Goal: Transaction & Acquisition: Purchase product/service

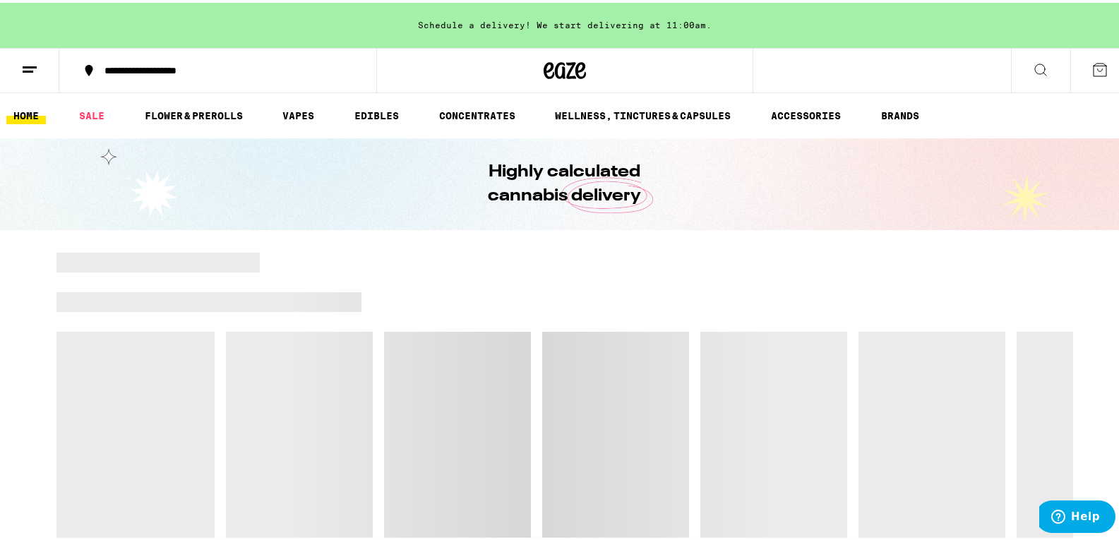
click at [192, 111] on link "FLOWER & PREROLLS" at bounding box center [194, 112] width 112 height 17
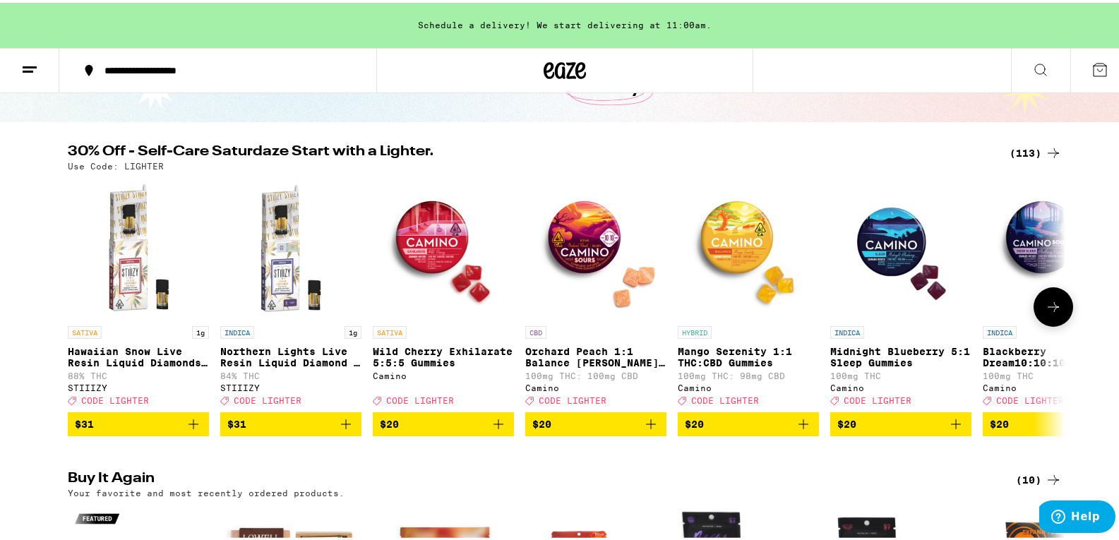
scroll to position [141, 0]
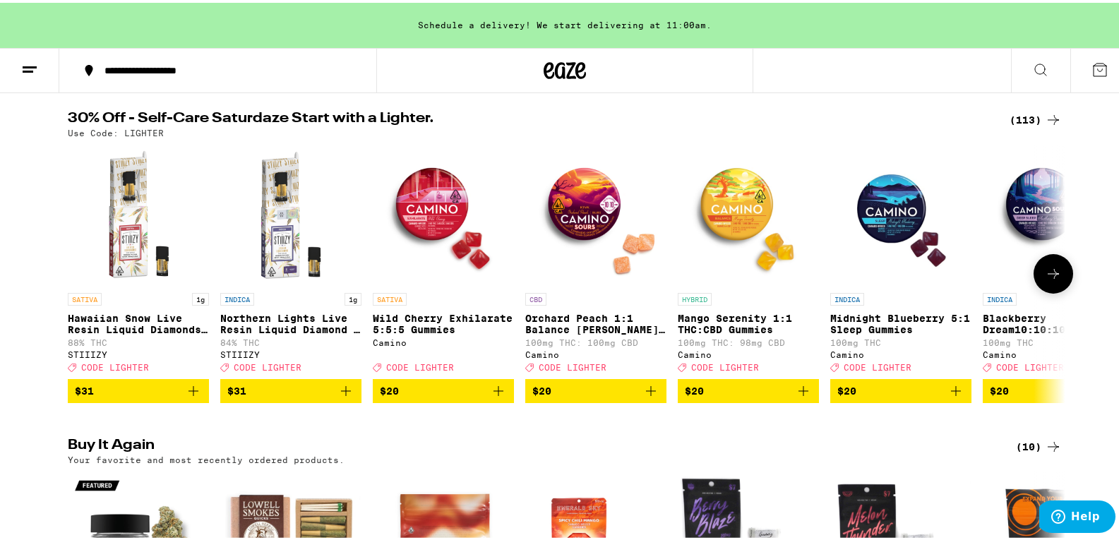
click at [1056, 271] on icon at bounding box center [1053, 271] width 17 height 17
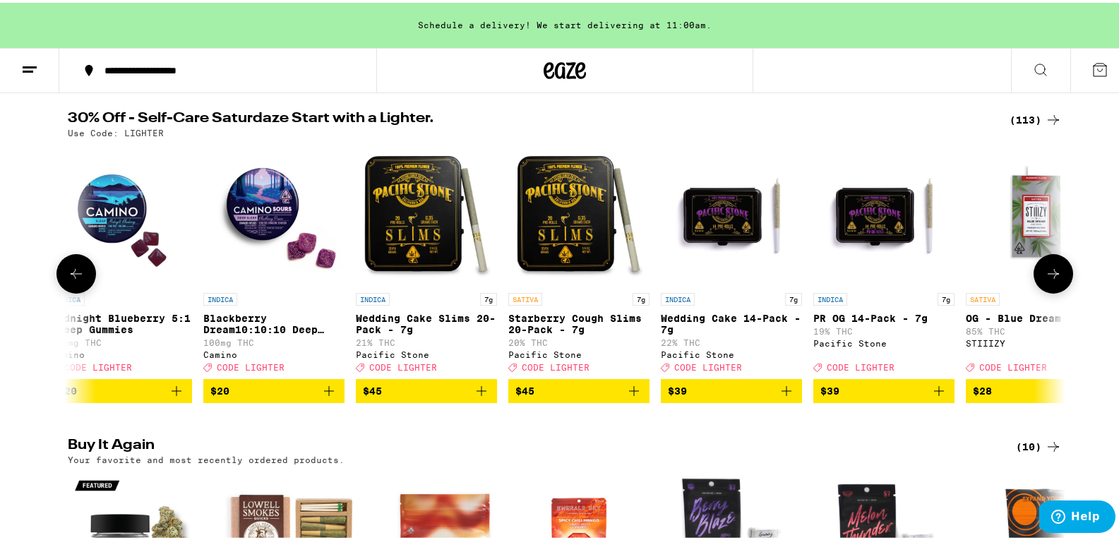
scroll to position [0, 840]
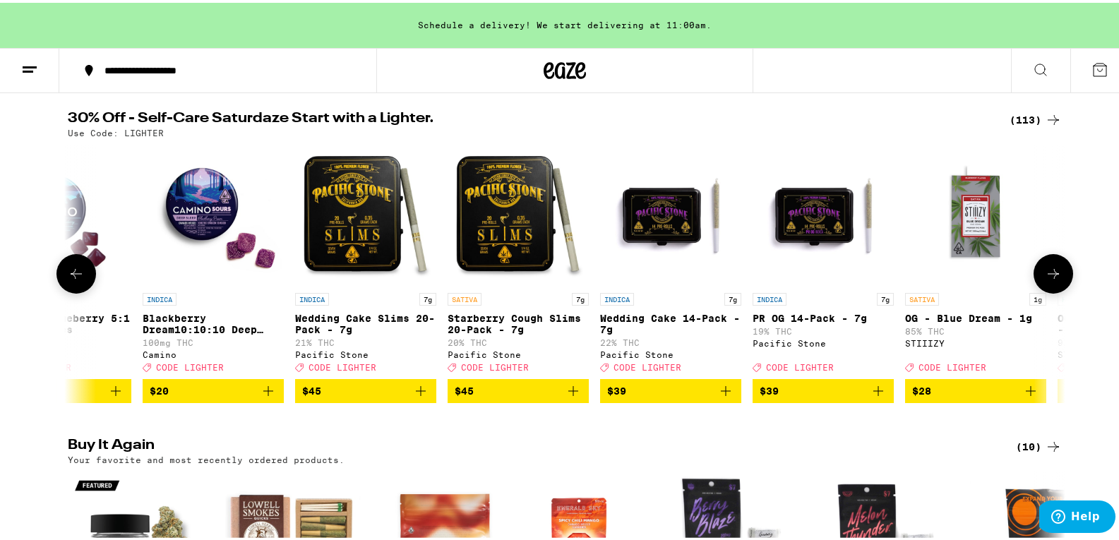
click at [1051, 277] on icon at bounding box center [1053, 271] width 17 height 17
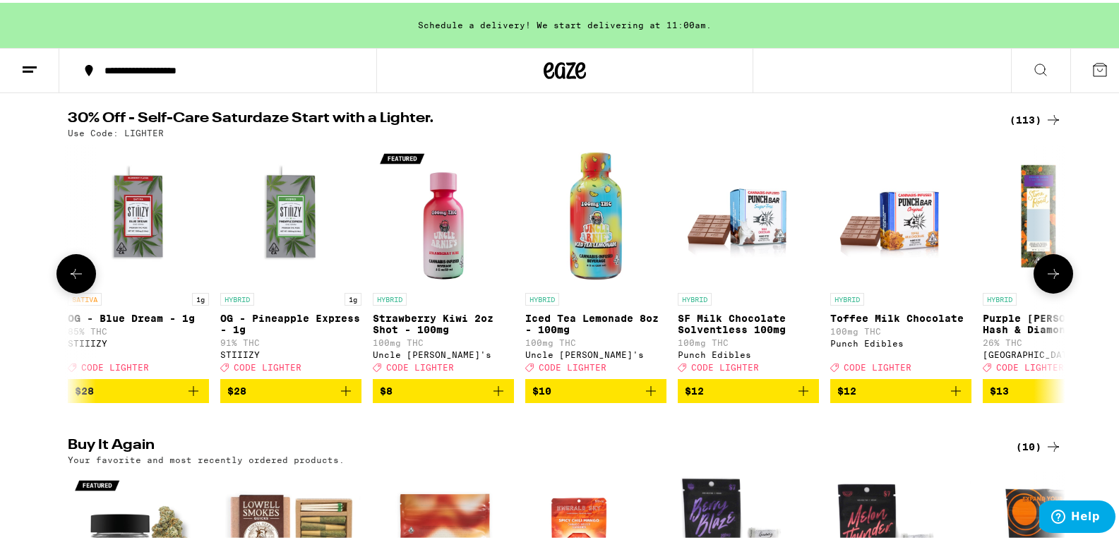
scroll to position [0, 1680]
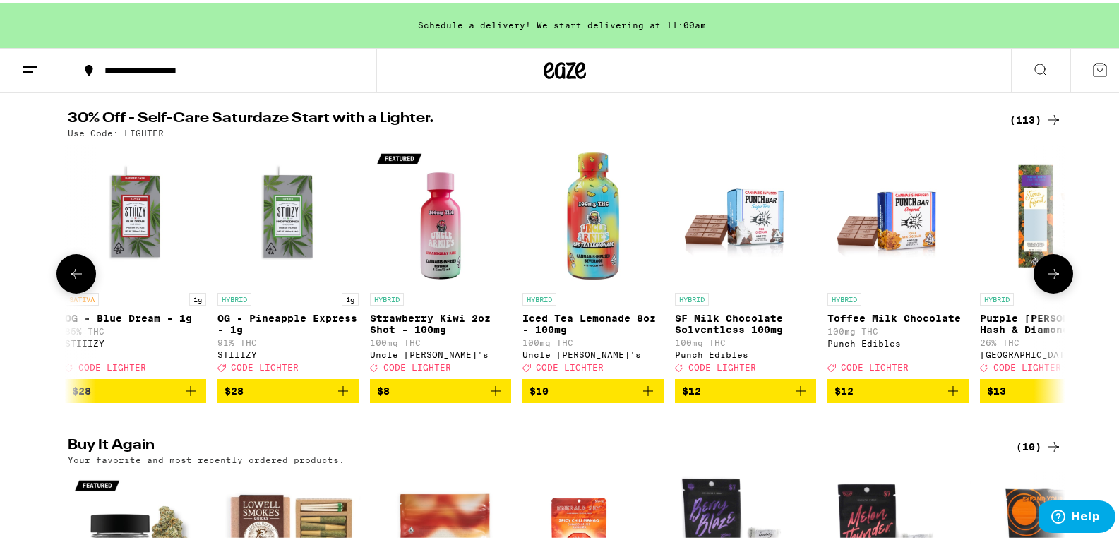
click at [1051, 277] on icon at bounding box center [1053, 271] width 17 height 17
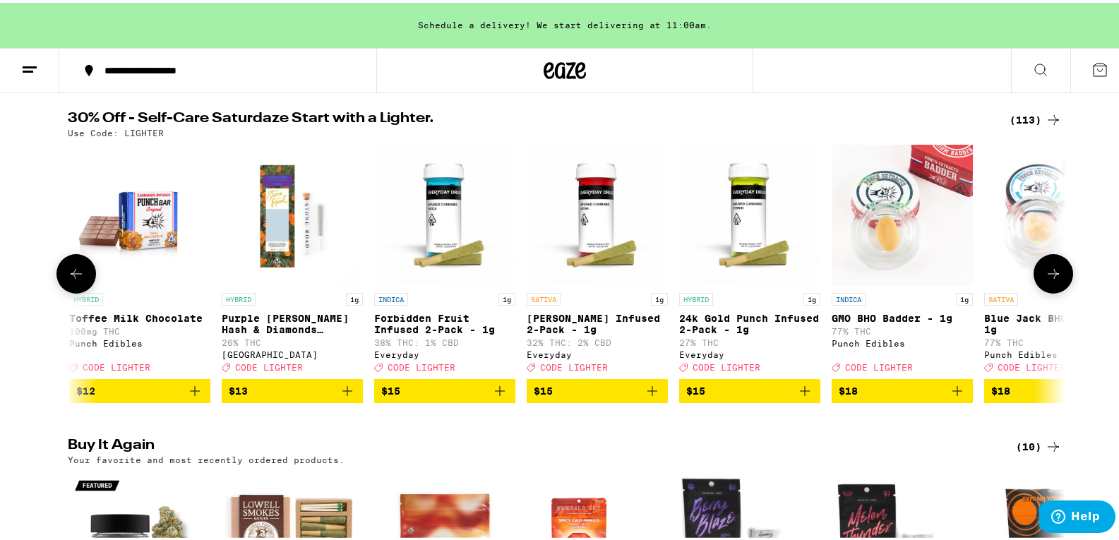
scroll to position [0, 2521]
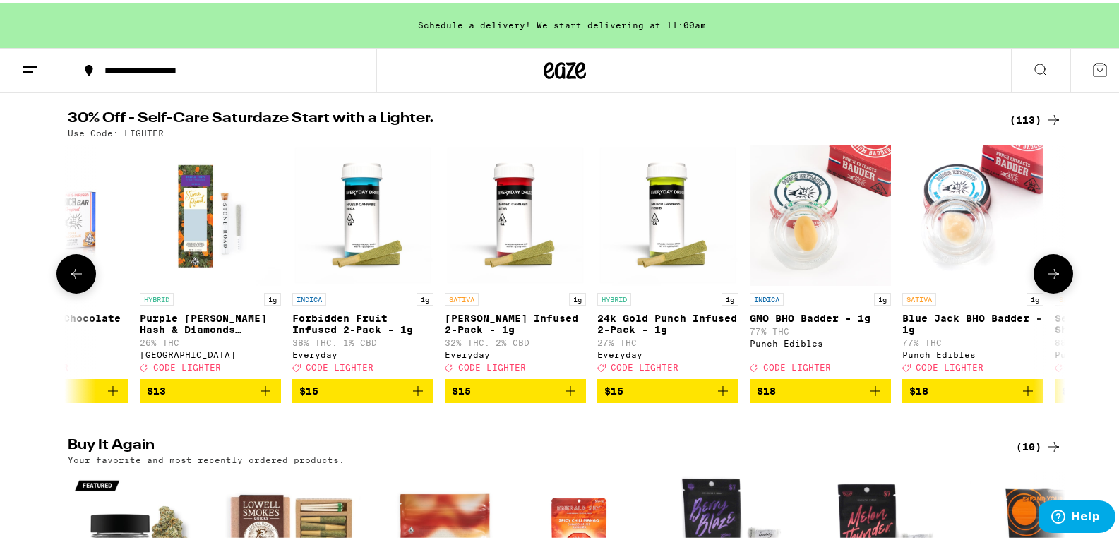
click at [1046, 280] on icon at bounding box center [1053, 271] width 17 height 17
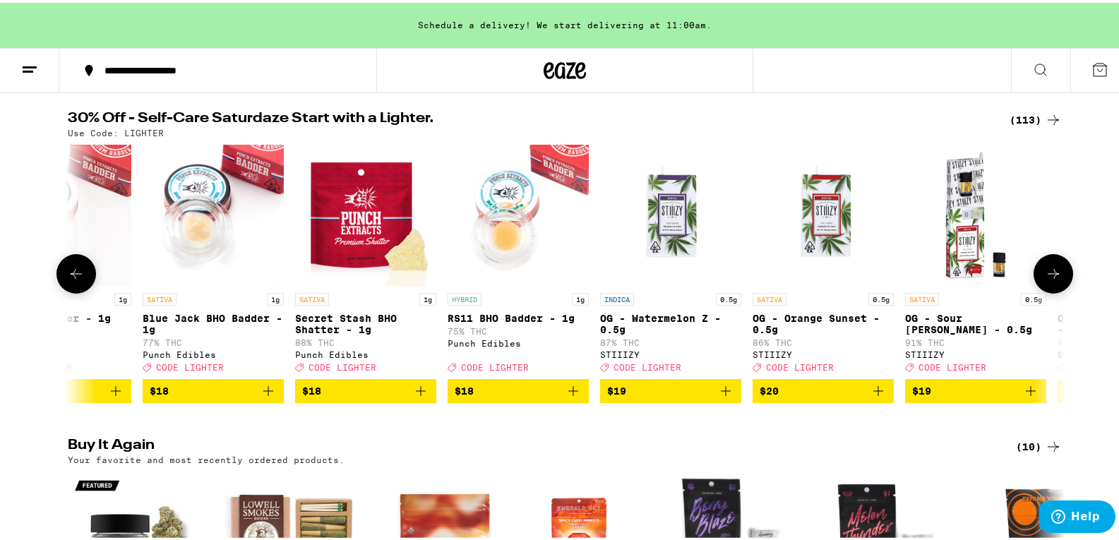
scroll to position [0, 3361]
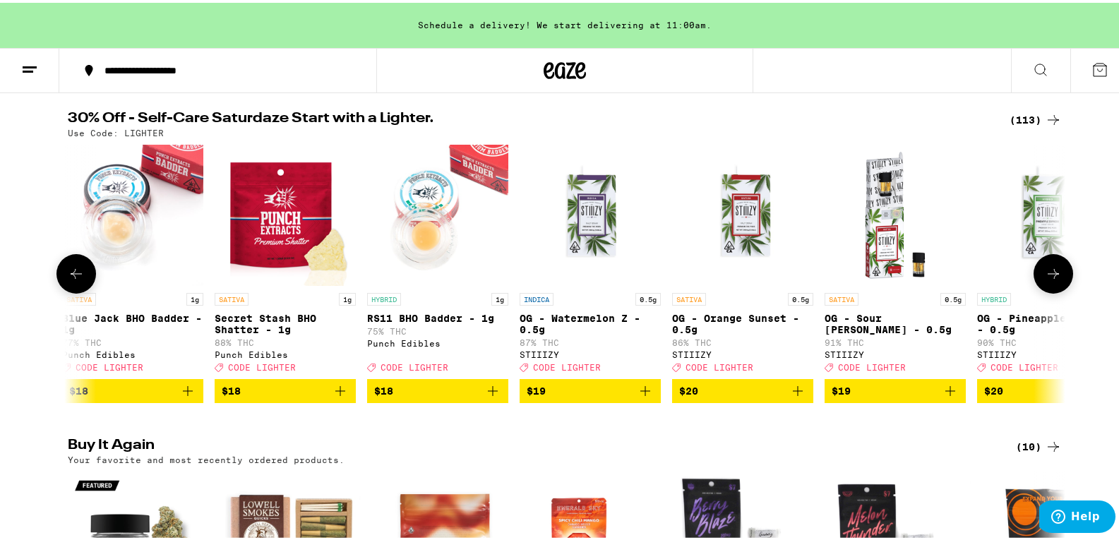
click at [1046, 280] on icon at bounding box center [1053, 271] width 17 height 17
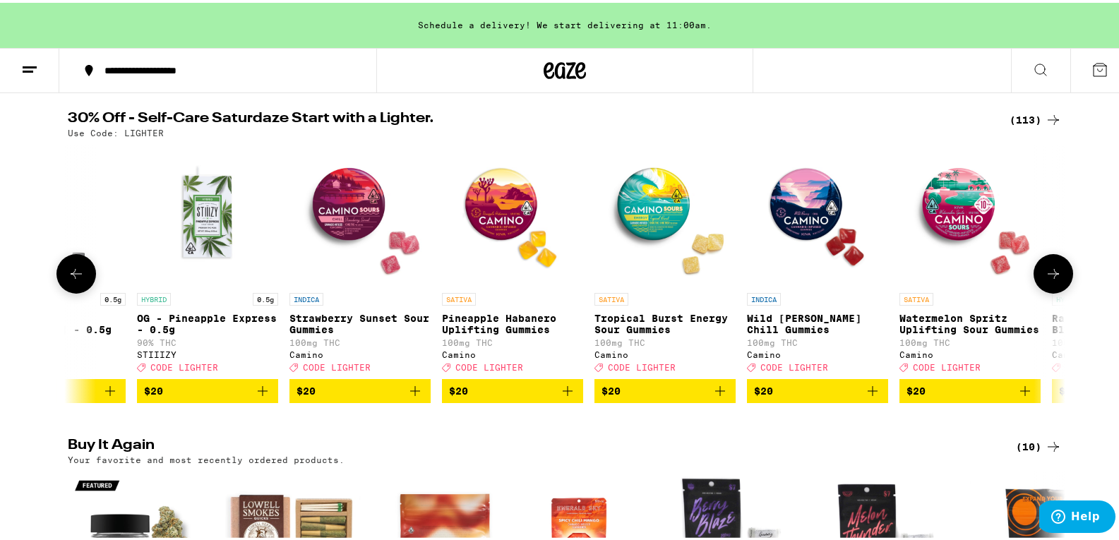
click at [1046, 280] on icon at bounding box center [1053, 271] width 17 height 17
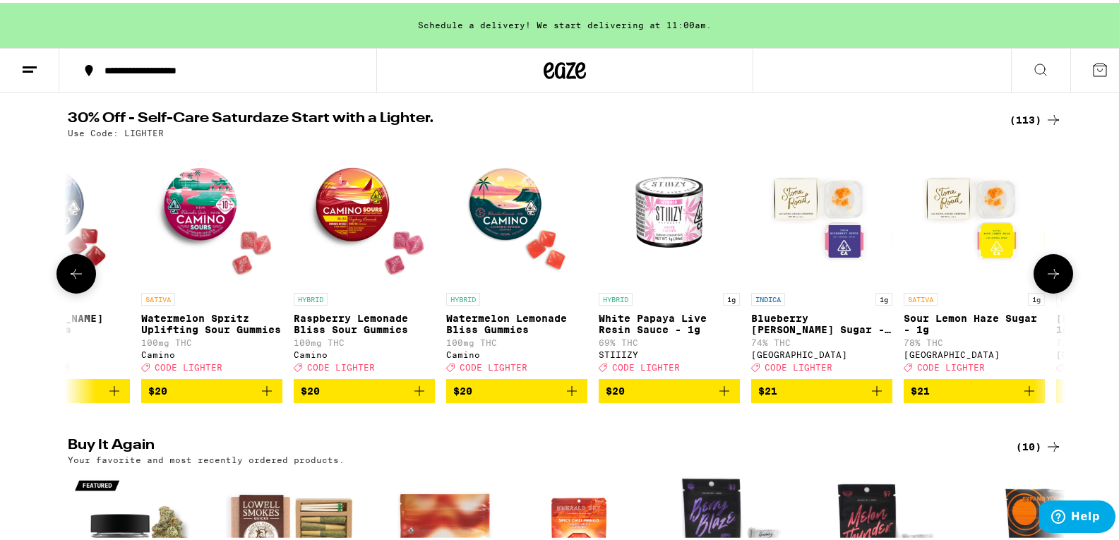
scroll to position [0, 5041]
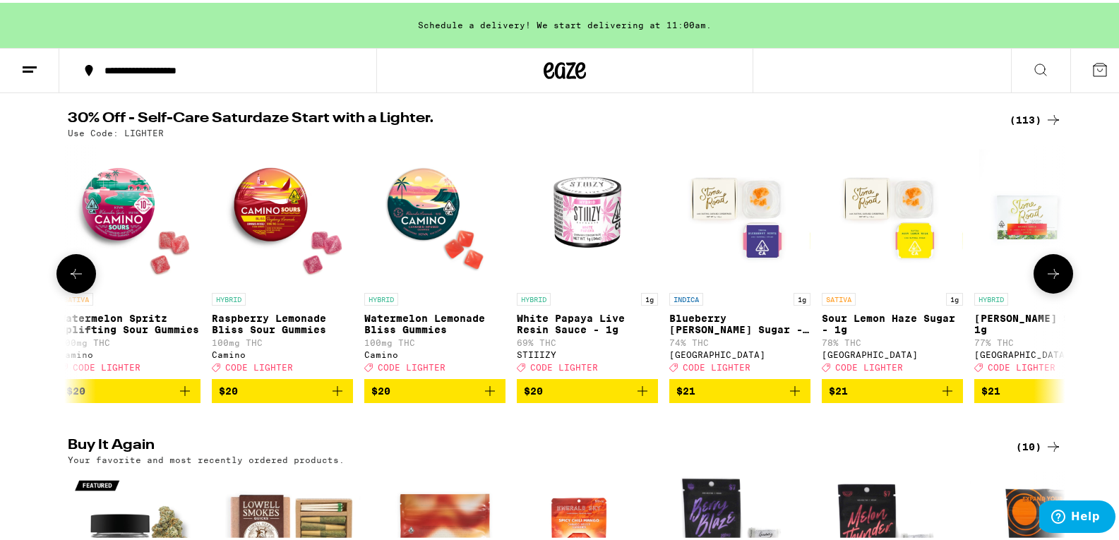
click at [1046, 280] on icon at bounding box center [1053, 271] width 17 height 17
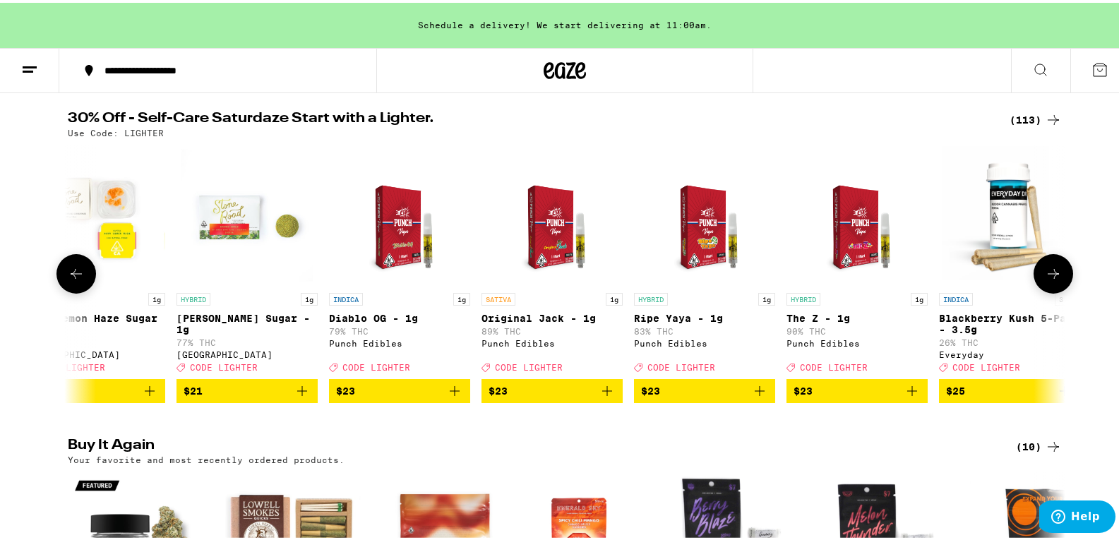
scroll to position [0, 5881]
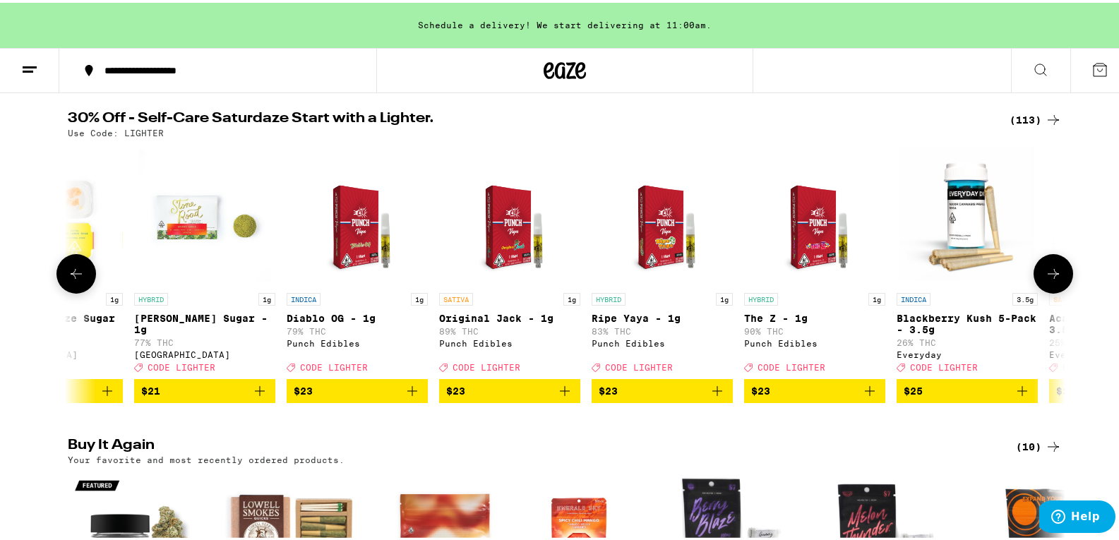
click at [1046, 280] on icon at bounding box center [1053, 271] width 17 height 17
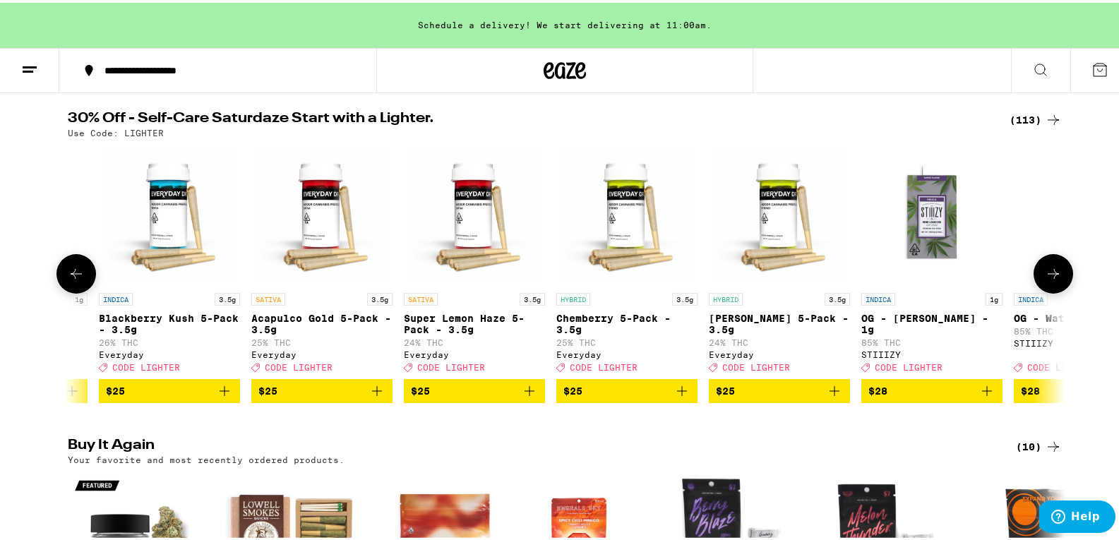
scroll to position [0, 6722]
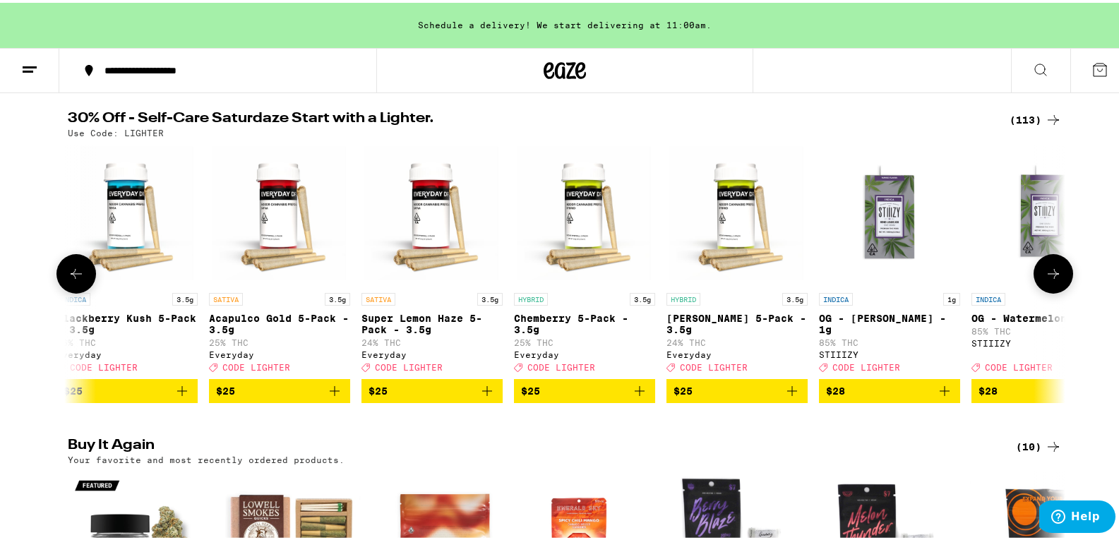
click at [1047, 275] on icon at bounding box center [1053, 271] width 17 height 17
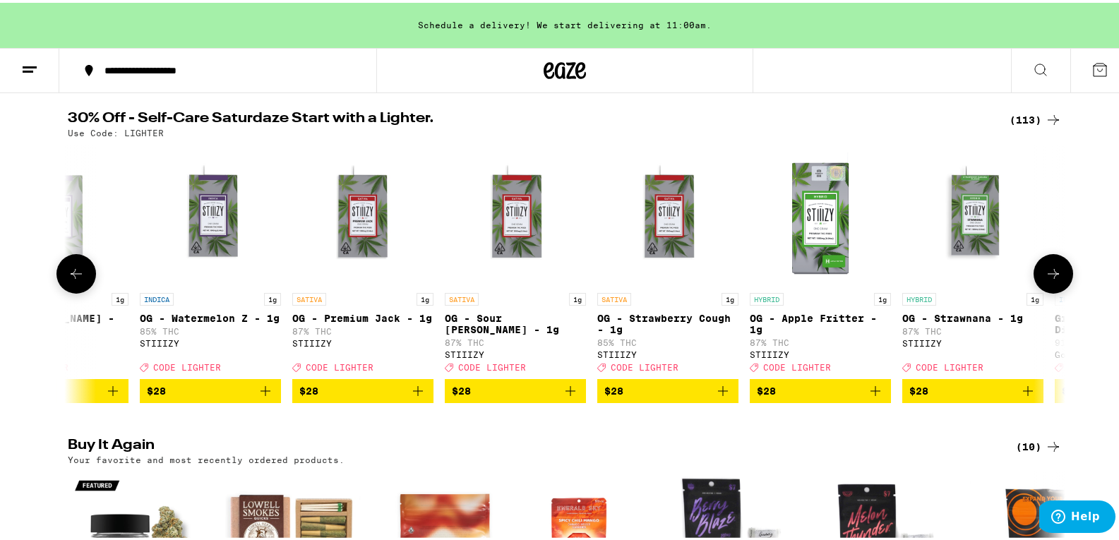
scroll to position [0, 7562]
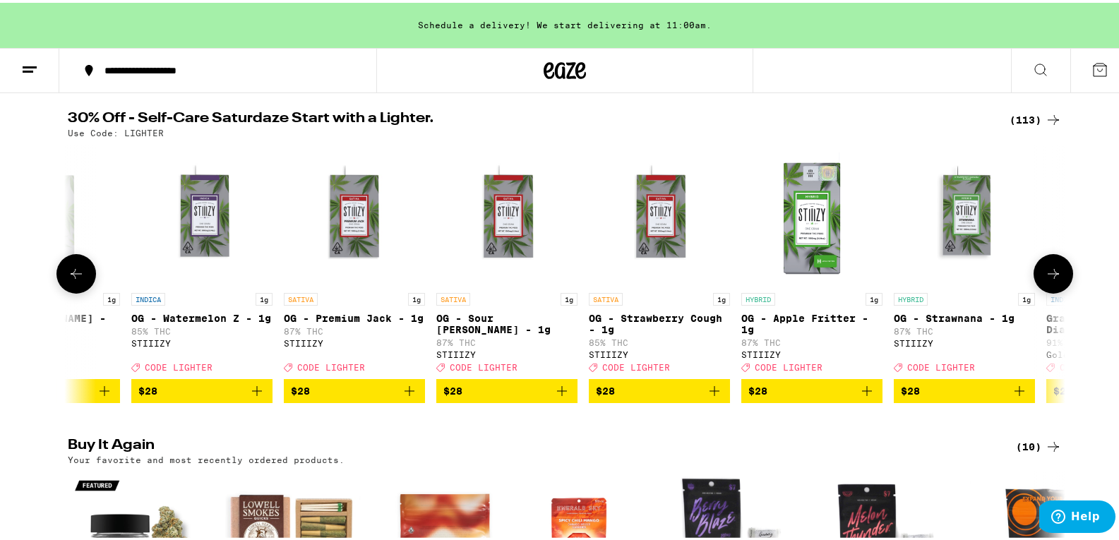
click at [1053, 280] on icon at bounding box center [1053, 271] width 17 height 17
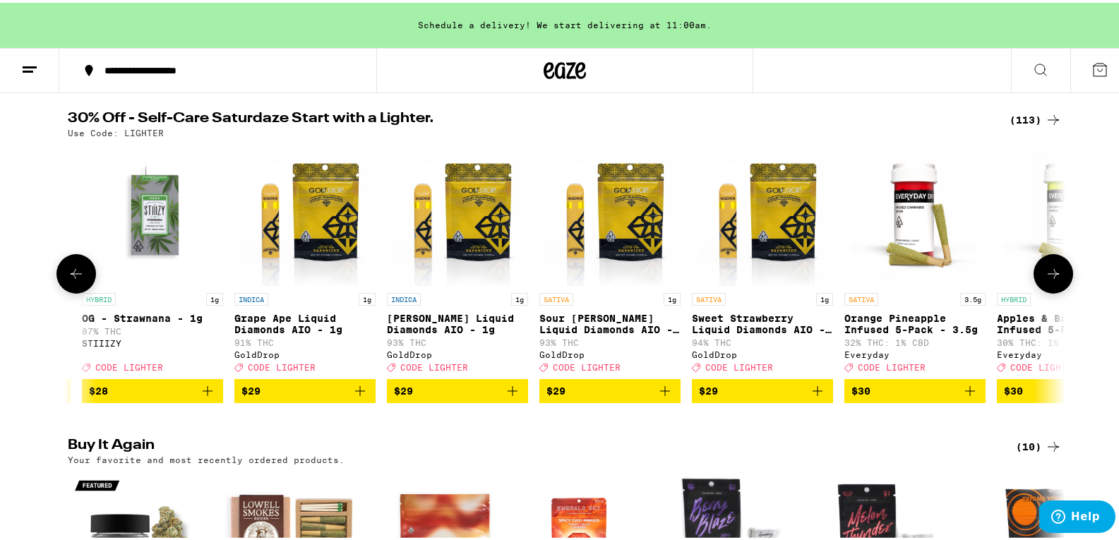
scroll to position [0, 8402]
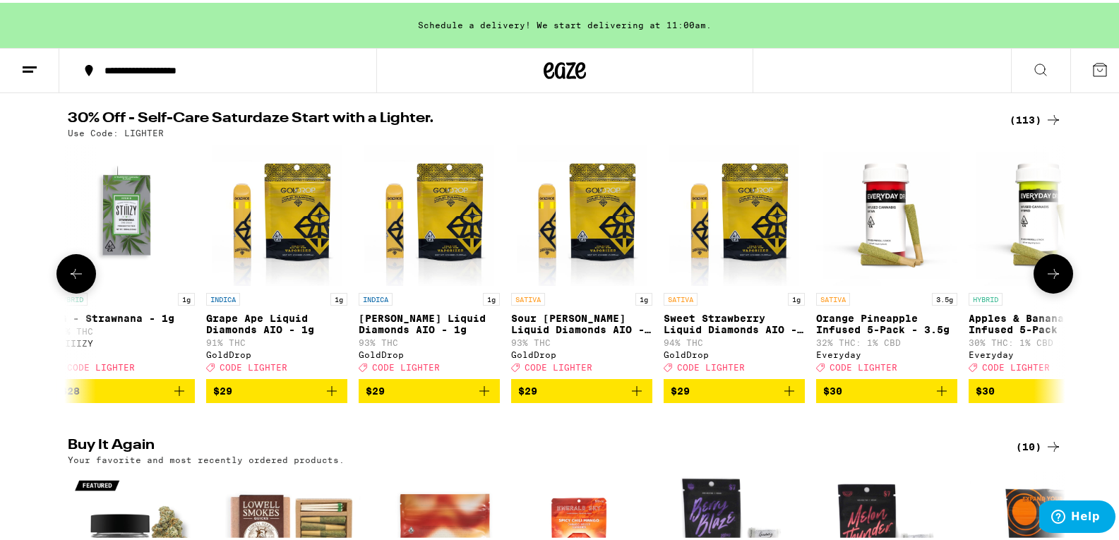
click at [1052, 280] on icon at bounding box center [1053, 271] width 17 height 17
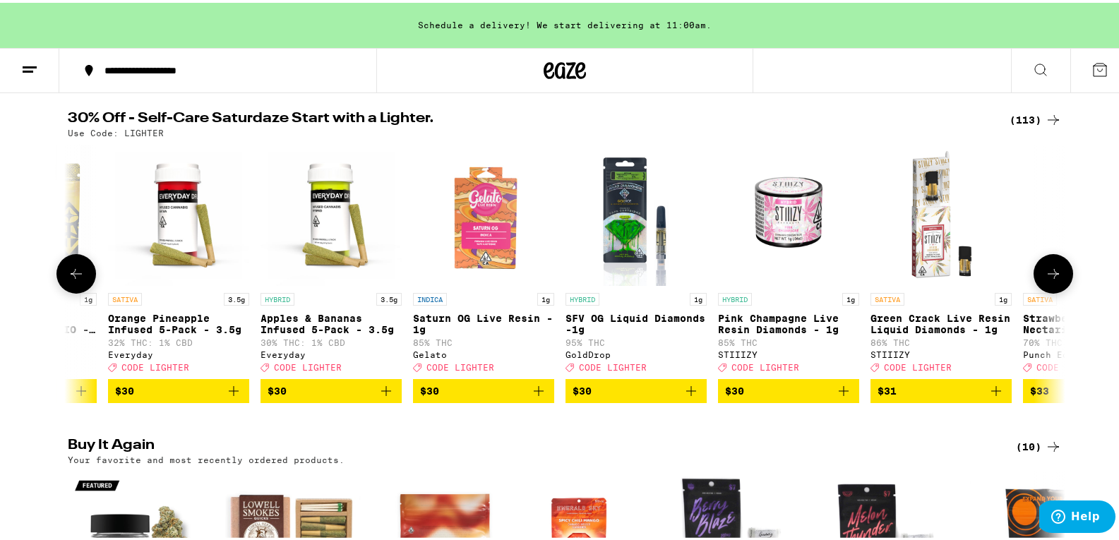
scroll to position [0, 9242]
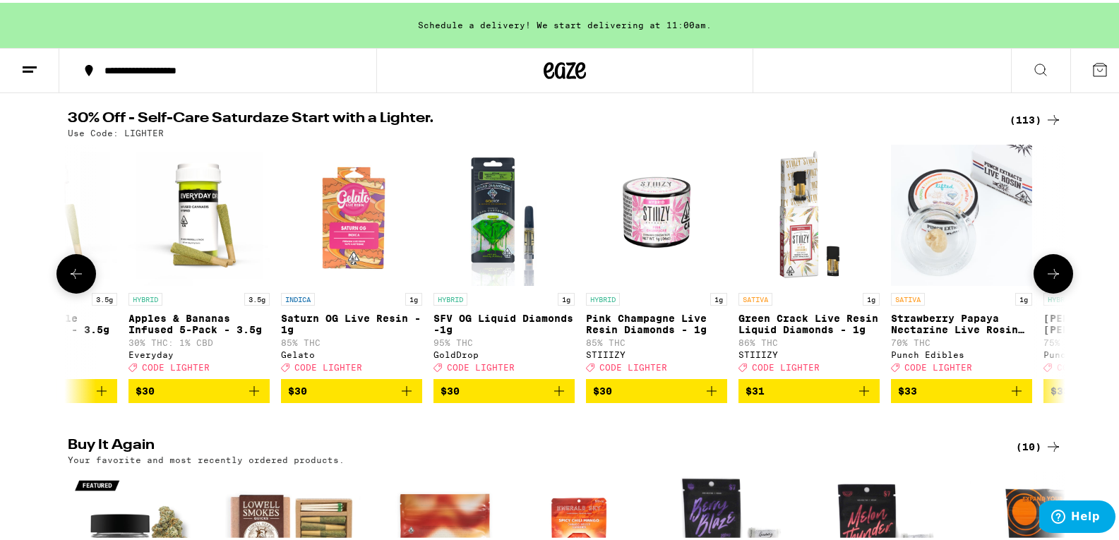
click at [1052, 280] on icon at bounding box center [1053, 271] width 17 height 17
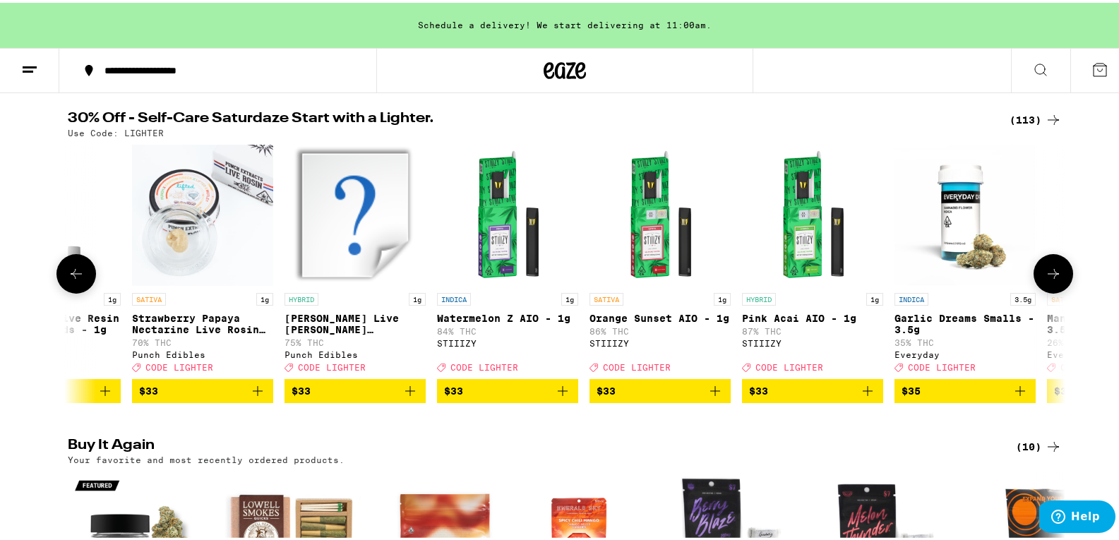
scroll to position [0, 10082]
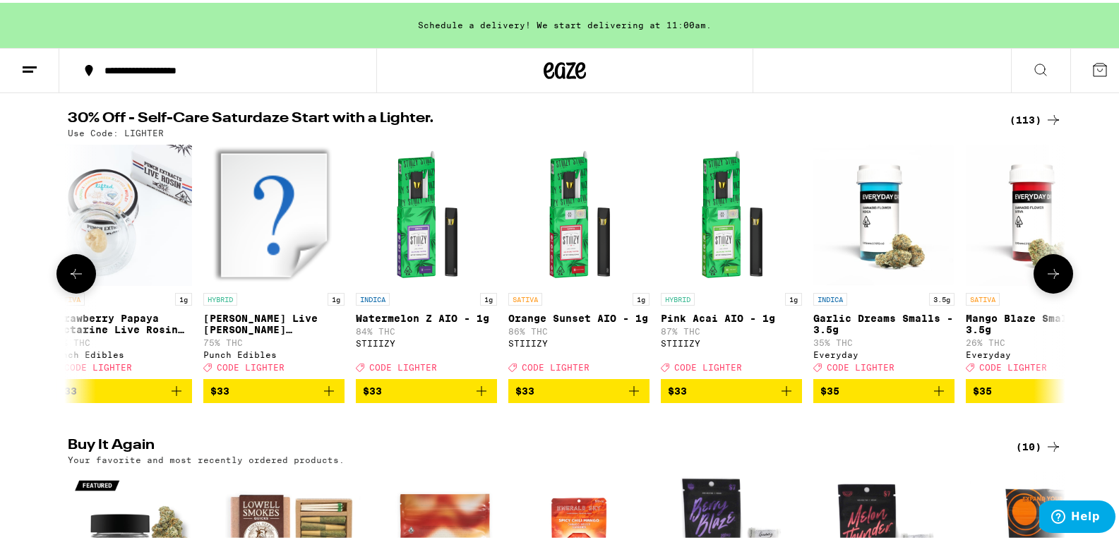
click at [1051, 280] on icon at bounding box center [1053, 271] width 17 height 17
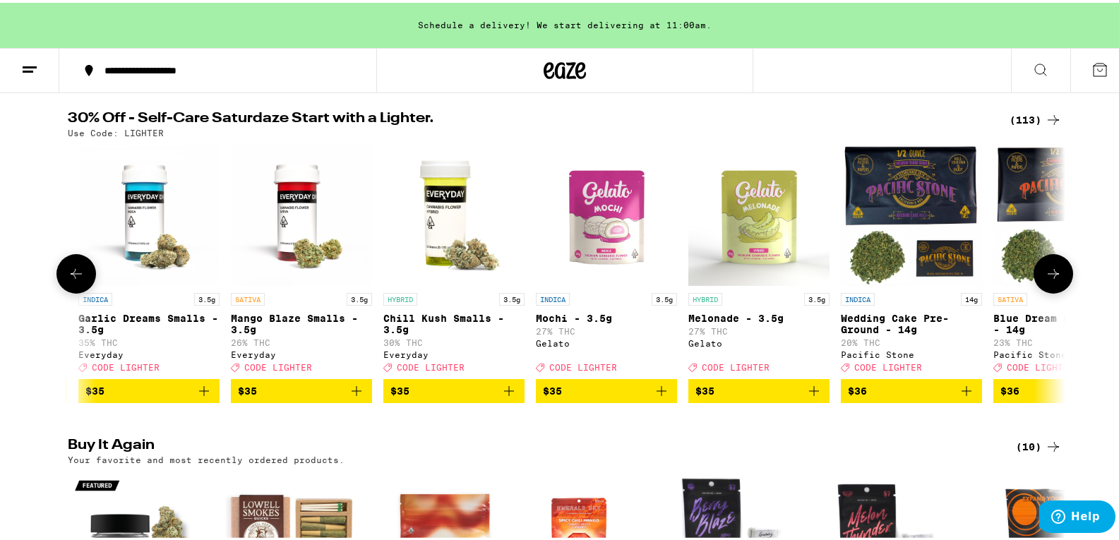
scroll to position [0, 10923]
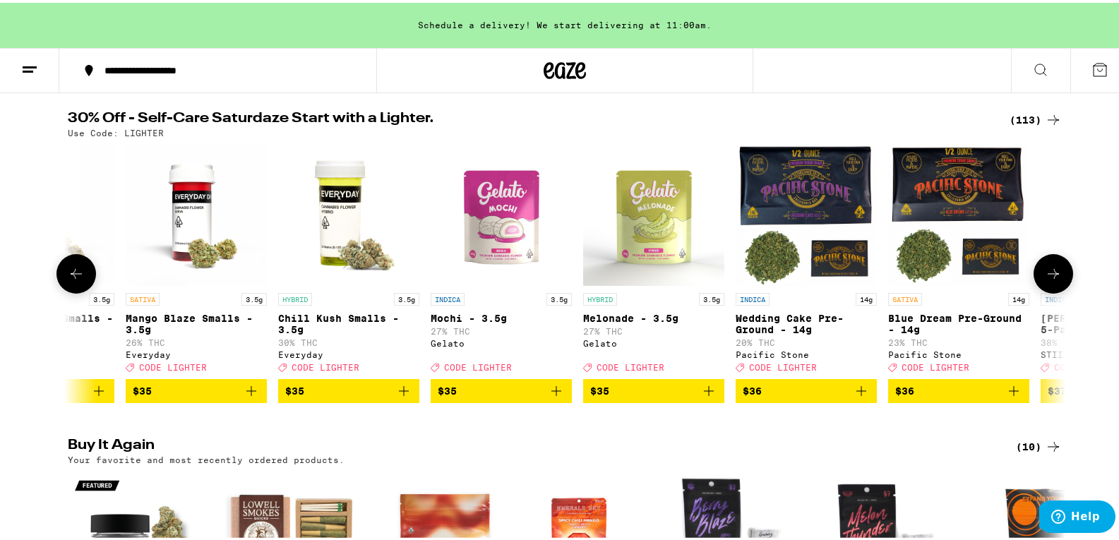
click at [1051, 280] on icon at bounding box center [1053, 271] width 17 height 17
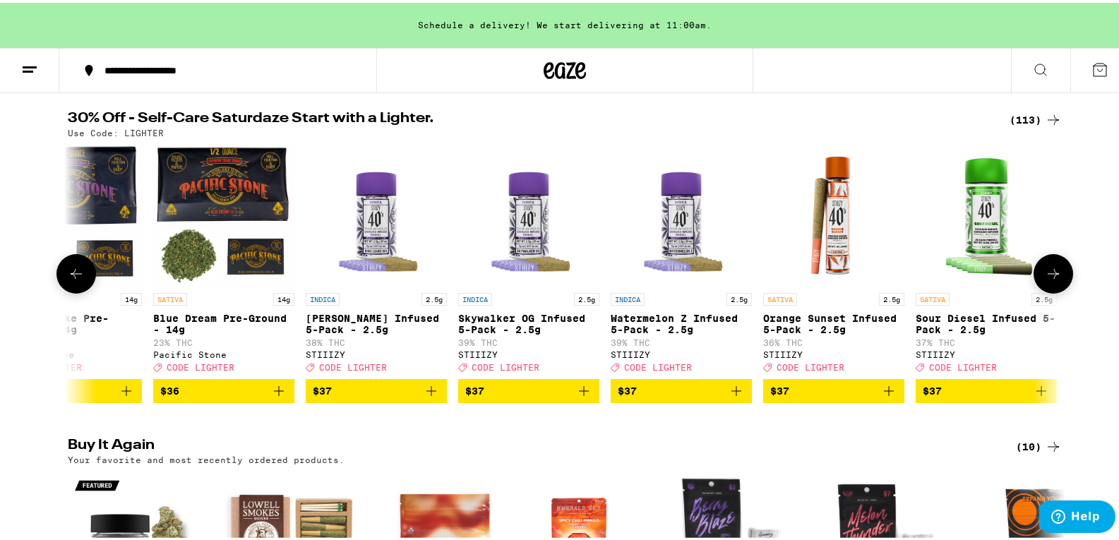
scroll to position [0, 11763]
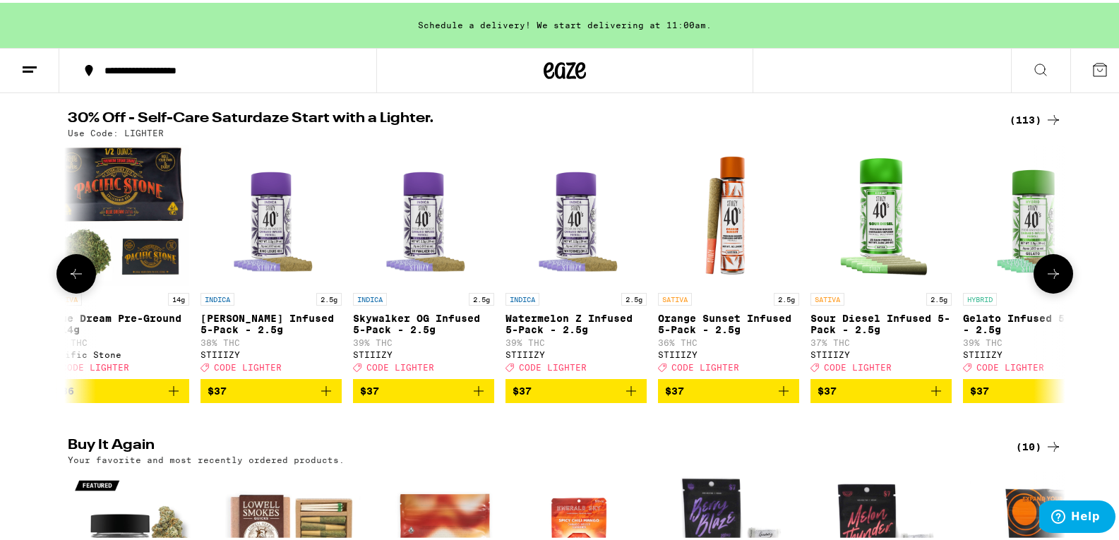
click at [71, 272] on icon at bounding box center [76, 271] width 17 height 17
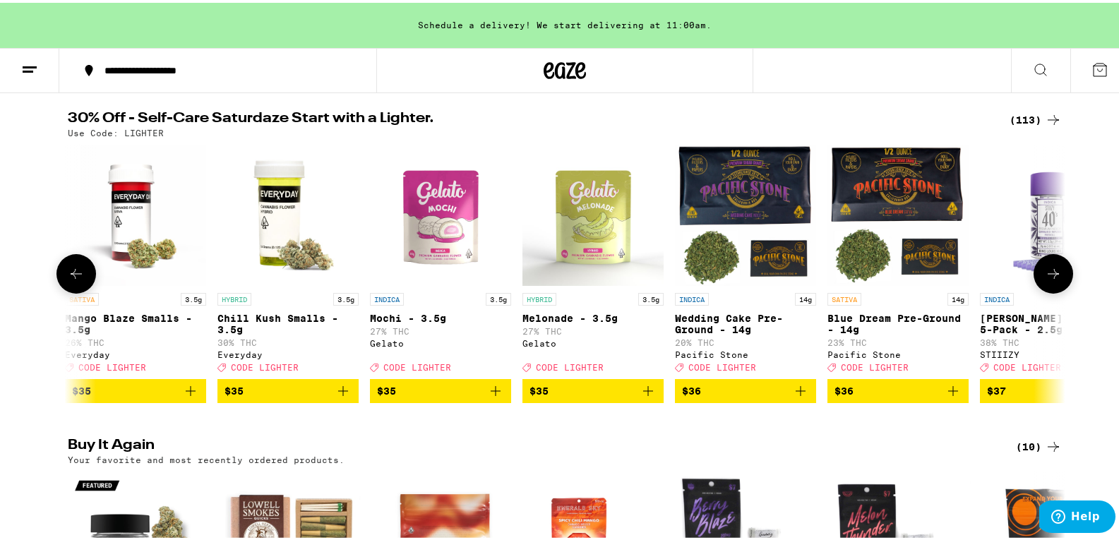
scroll to position [0, 10923]
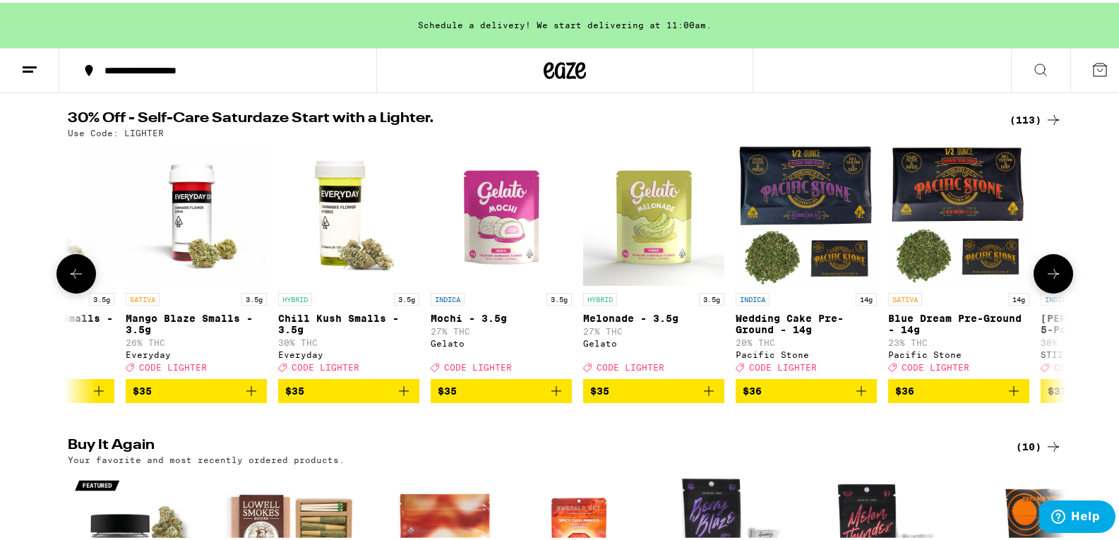
click at [1052, 280] on icon at bounding box center [1053, 271] width 17 height 17
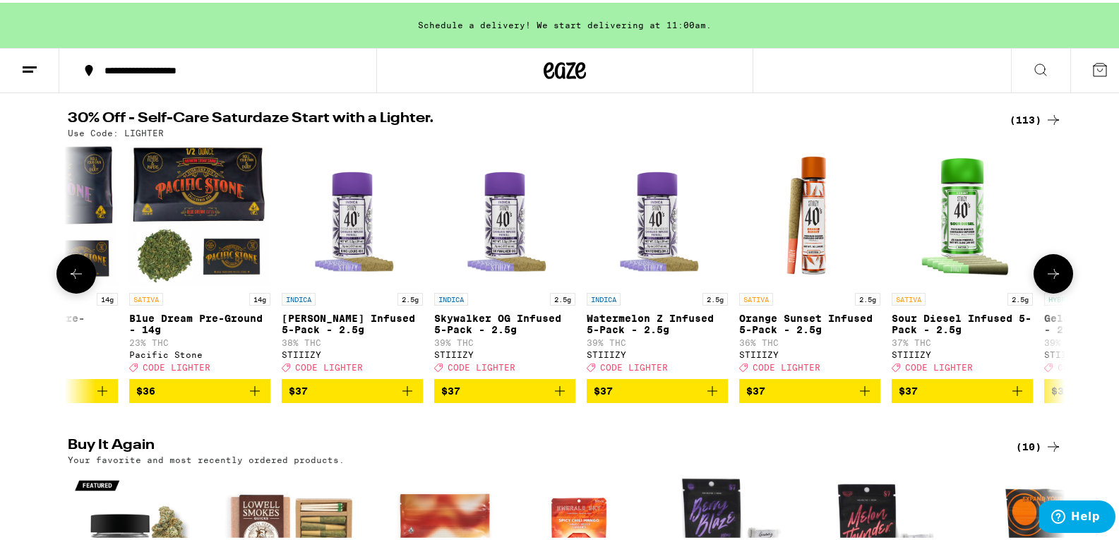
scroll to position [0, 11763]
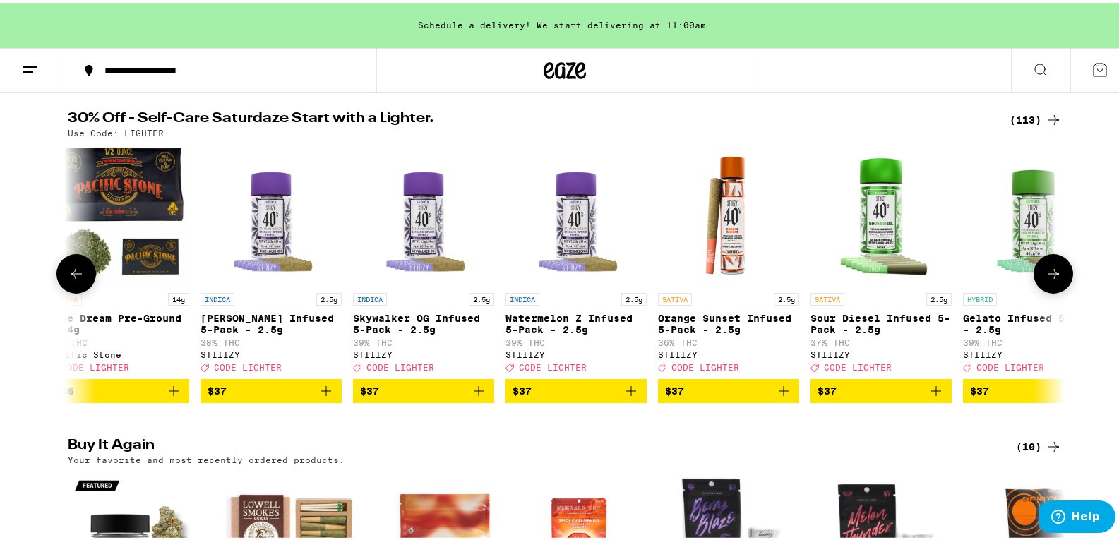
click at [1049, 273] on icon at bounding box center [1053, 271] width 17 height 17
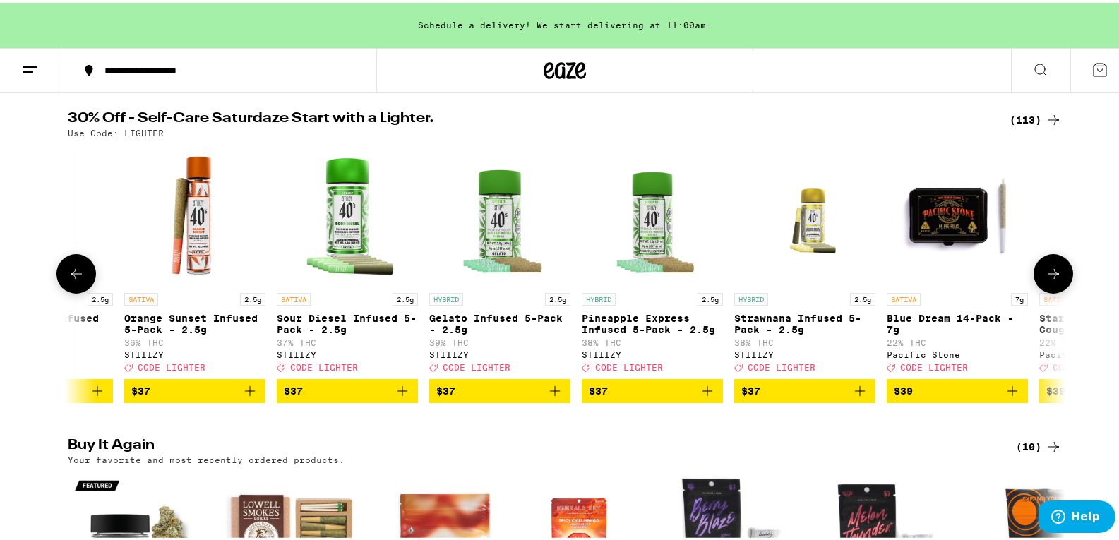
scroll to position [0, 12603]
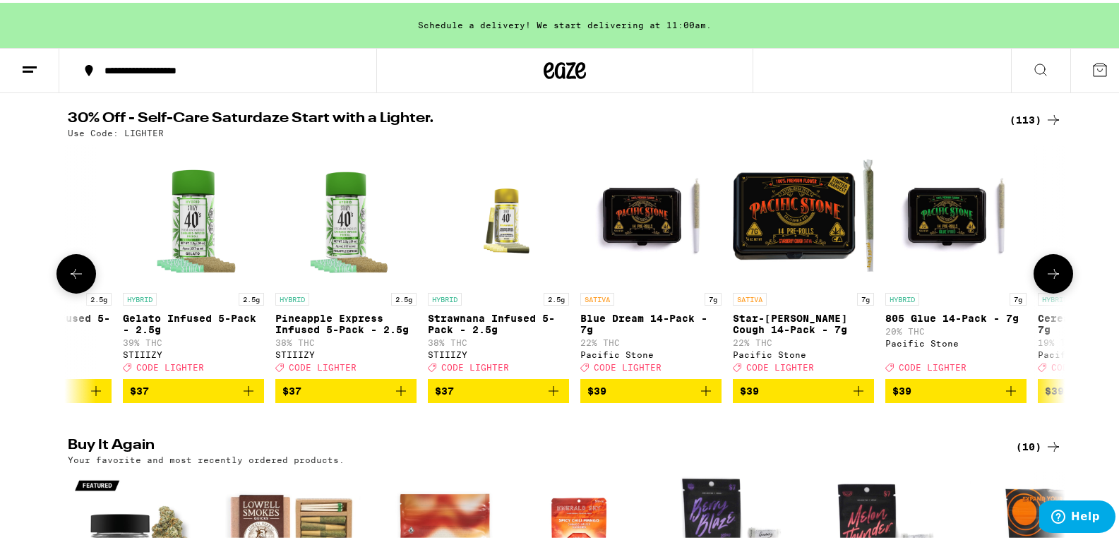
click at [1052, 277] on icon at bounding box center [1053, 271] width 17 height 17
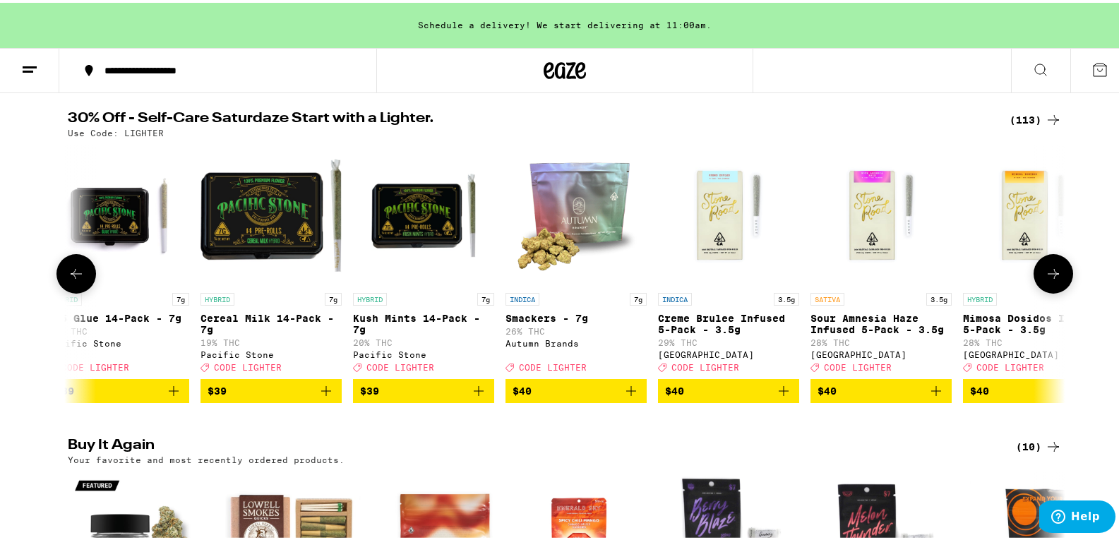
scroll to position [0, 13443]
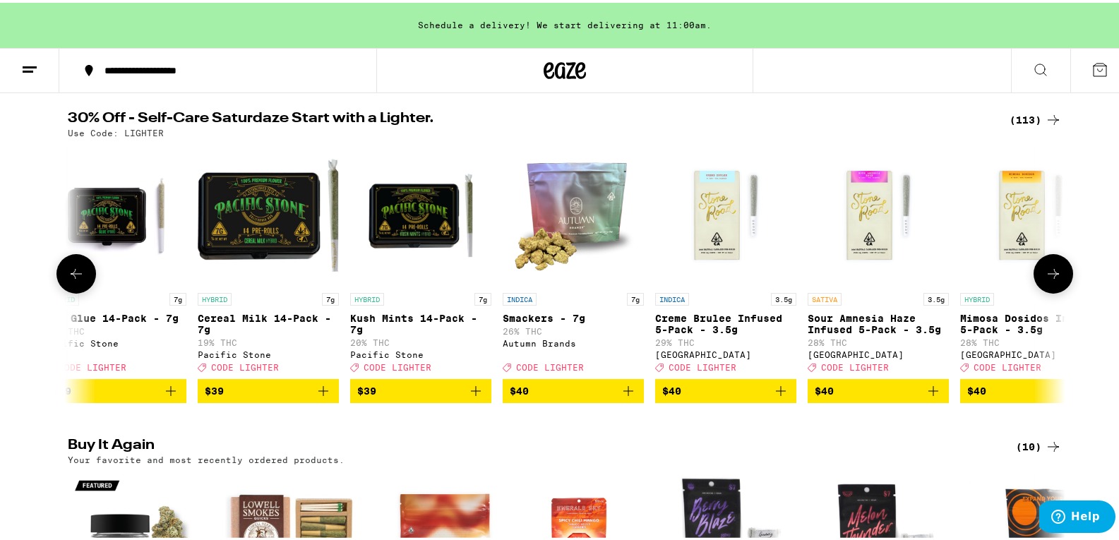
click at [620, 397] on icon "Add to bag" at bounding box center [628, 388] width 17 height 17
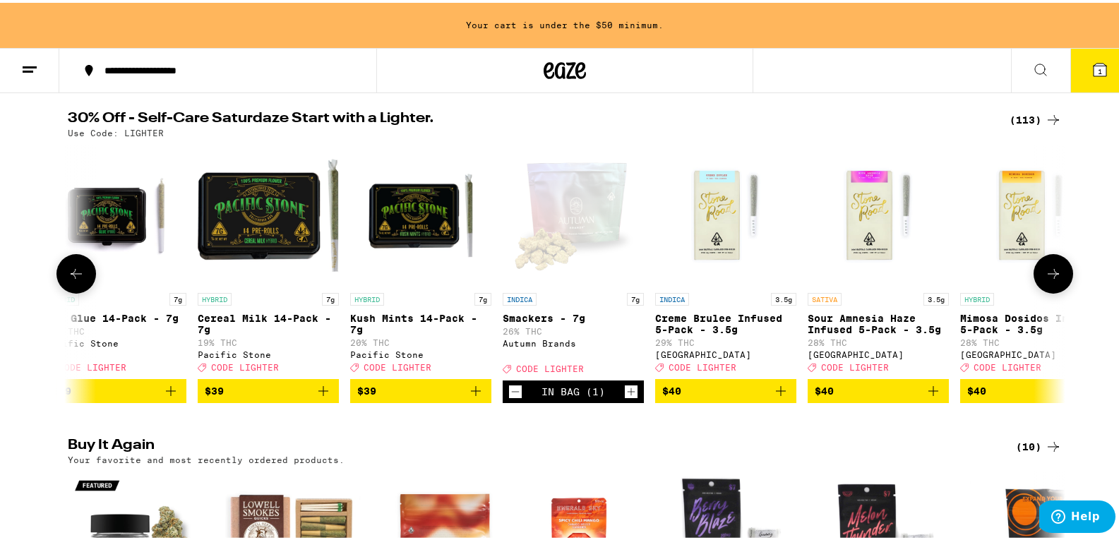
click at [1051, 280] on icon at bounding box center [1053, 271] width 17 height 17
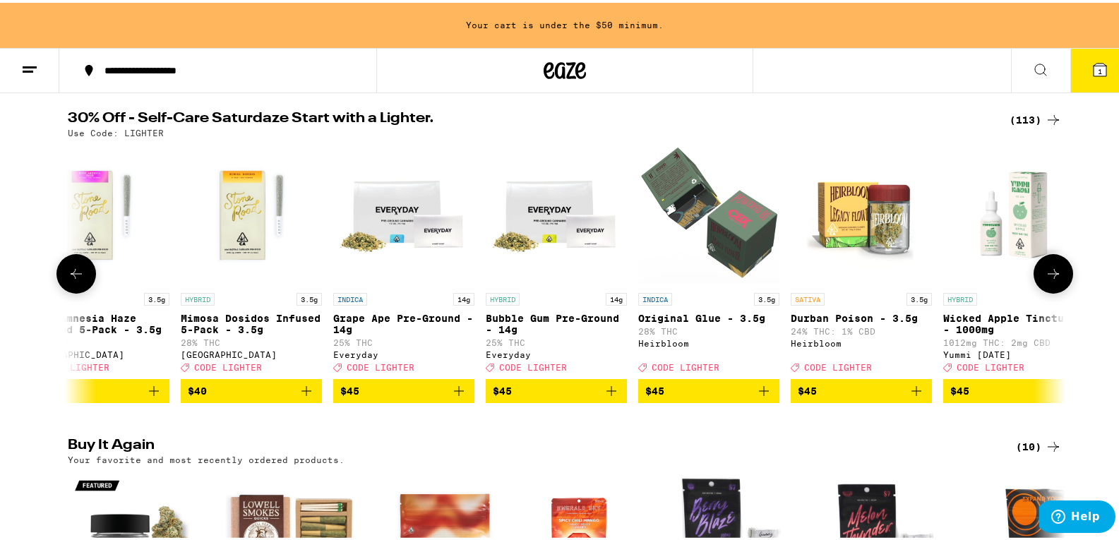
scroll to position [0, 14283]
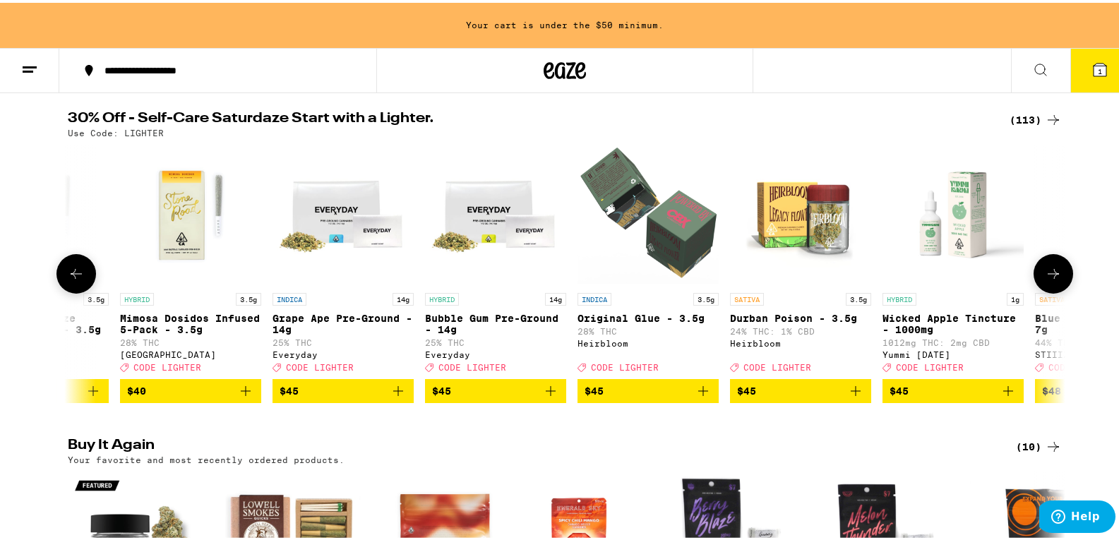
click at [1051, 280] on icon at bounding box center [1053, 271] width 17 height 17
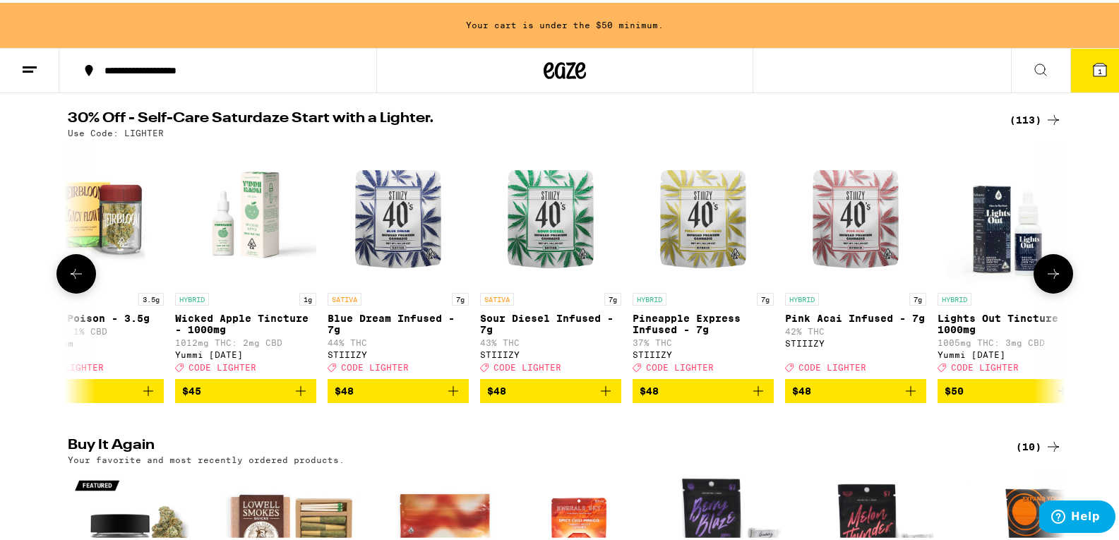
scroll to position [0, 15124]
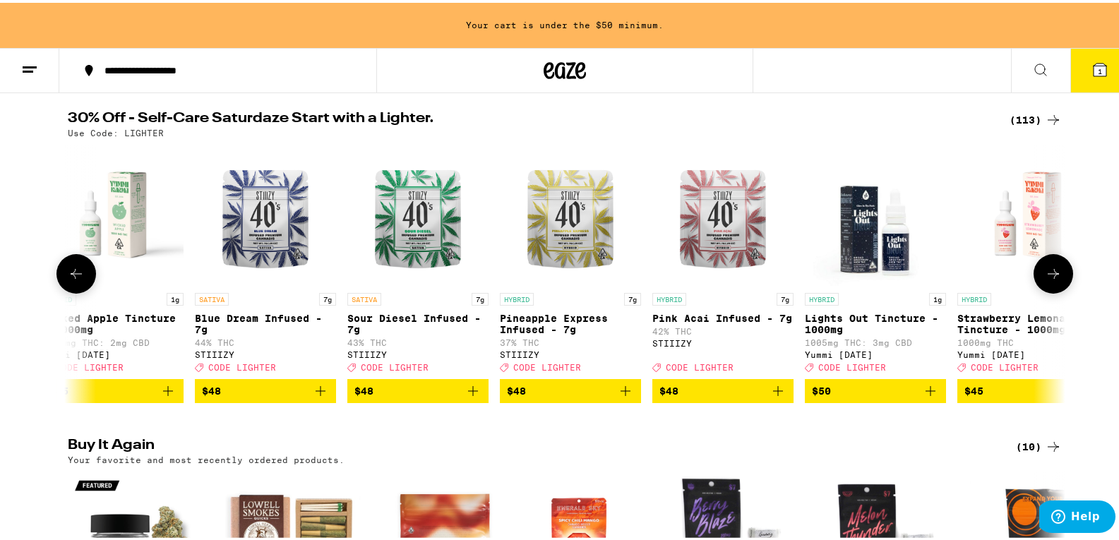
click at [1051, 280] on icon at bounding box center [1053, 271] width 17 height 17
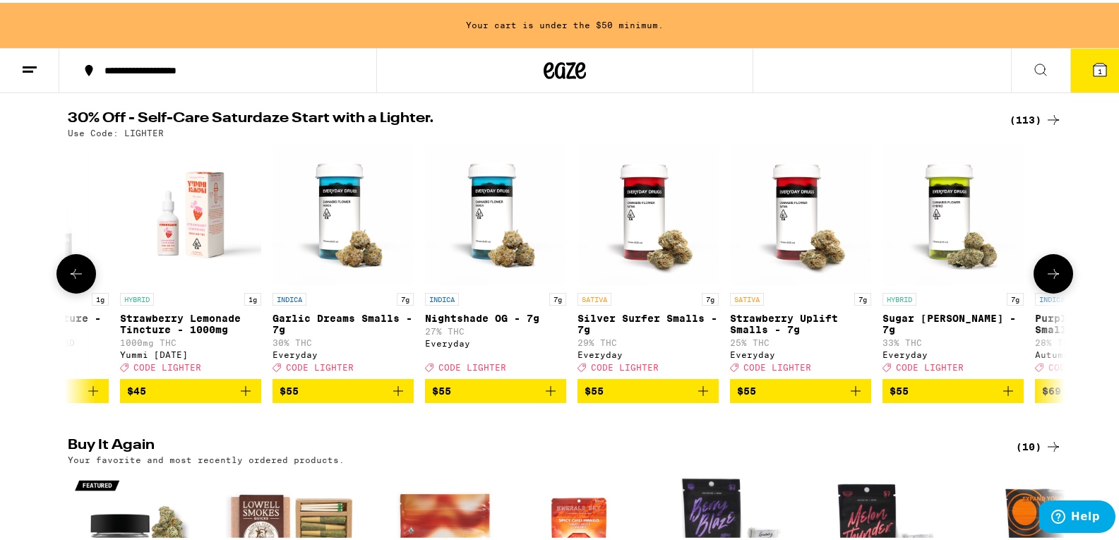
scroll to position [0, 15964]
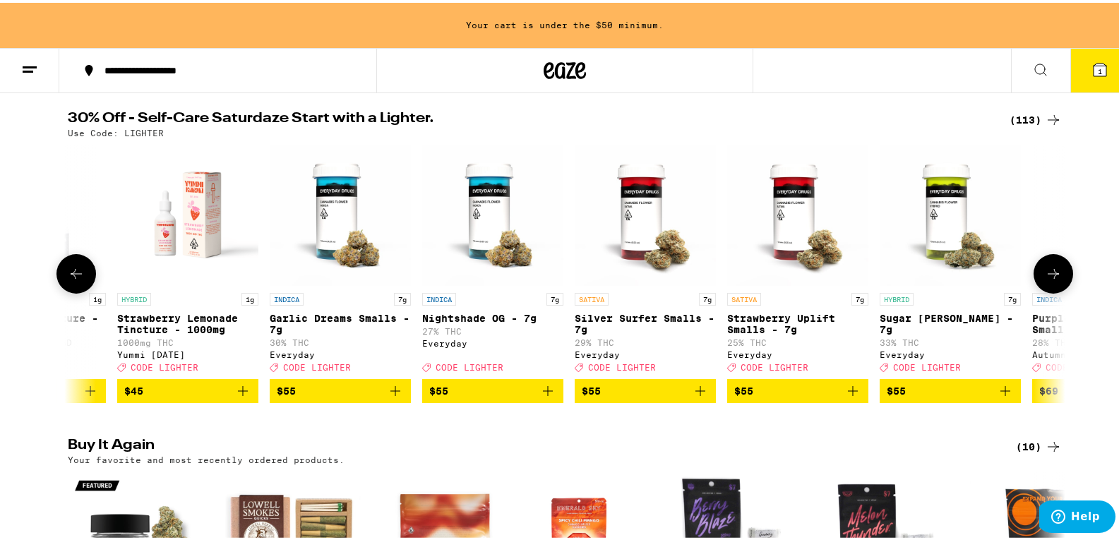
click at [1051, 280] on icon at bounding box center [1053, 271] width 17 height 17
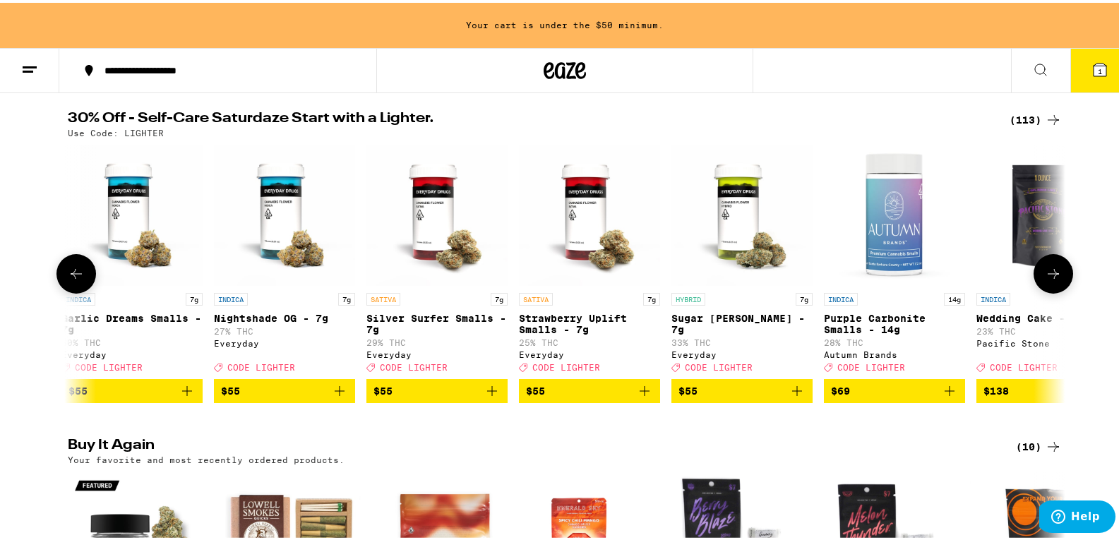
scroll to position [0, 16239]
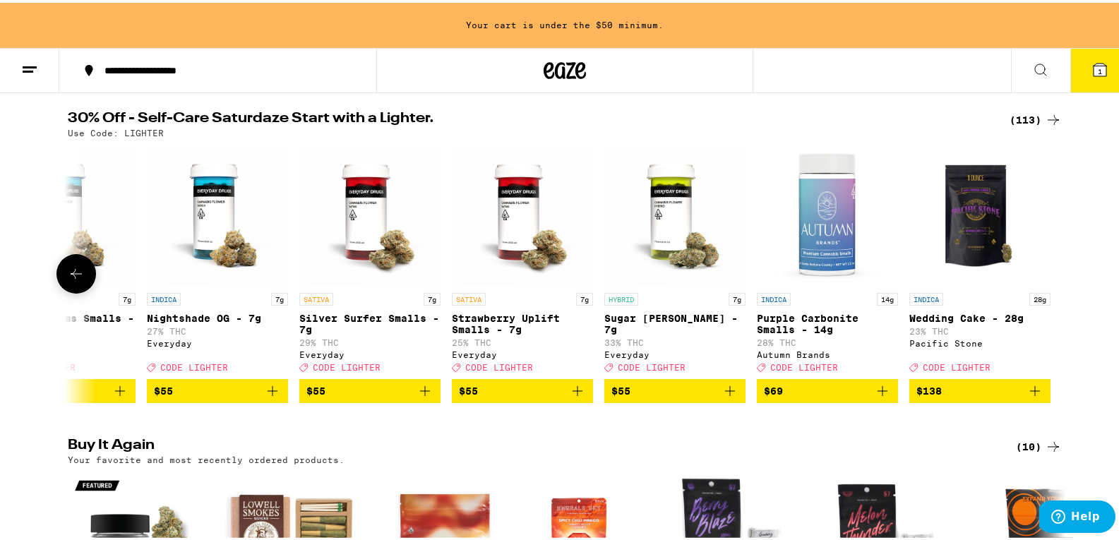
click at [76, 275] on icon at bounding box center [76, 271] width 17 height 17
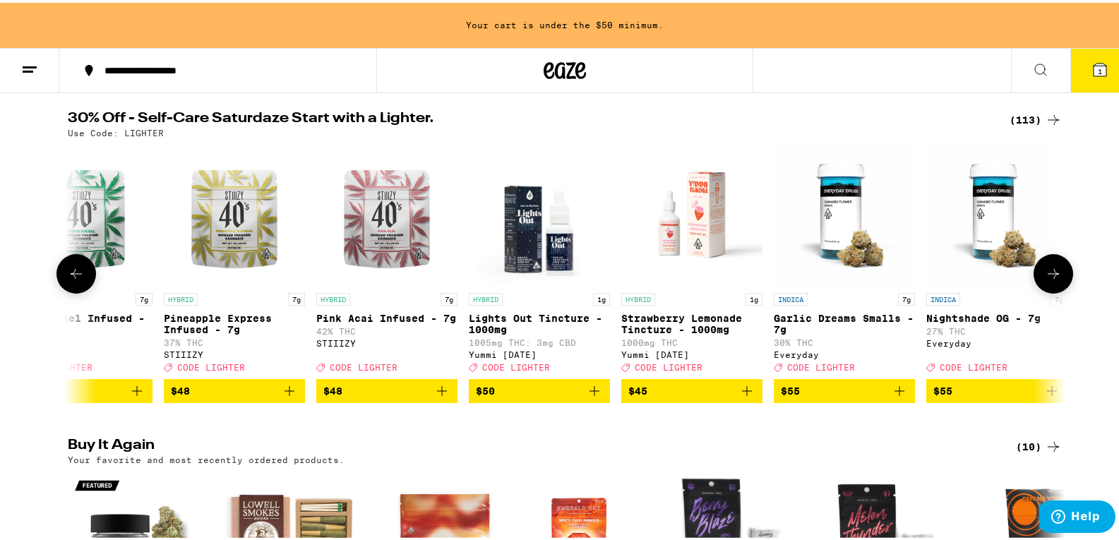
scroll to position [0, 15399]
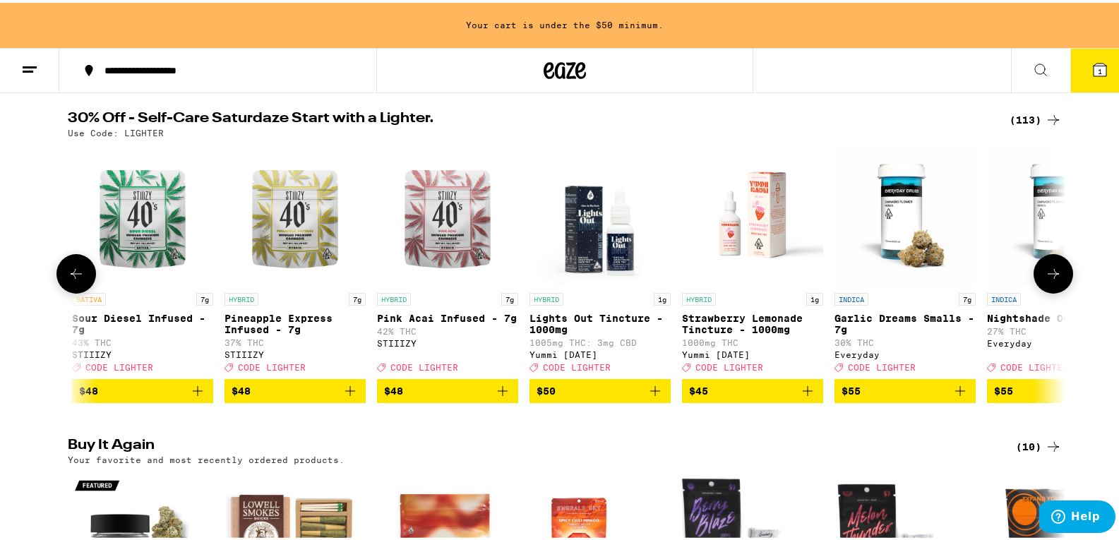
click at [76, 275] on icon at bounding box center [76, 271] width 17 height 17
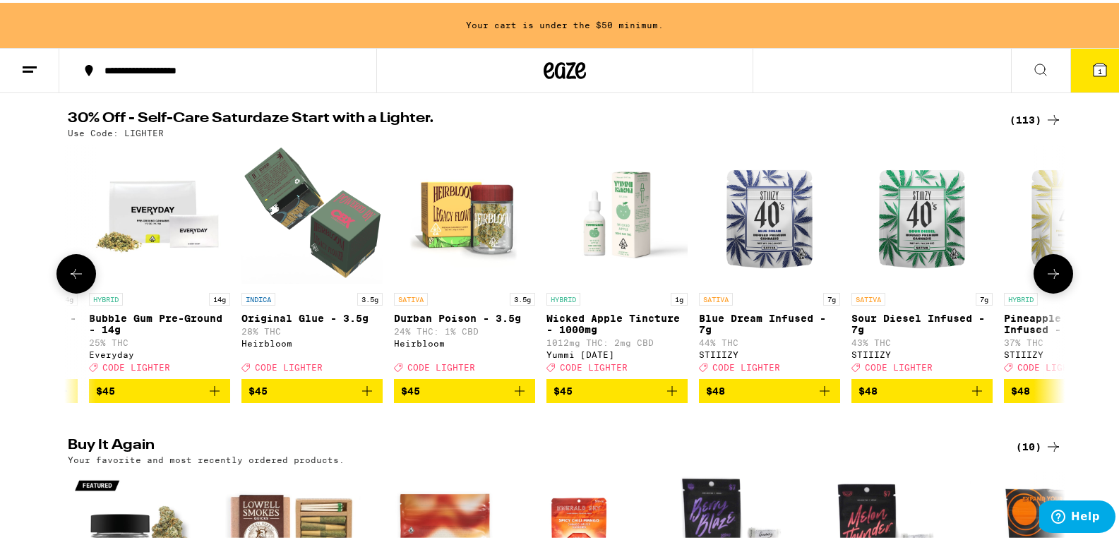
scroll to position [0, 14559]
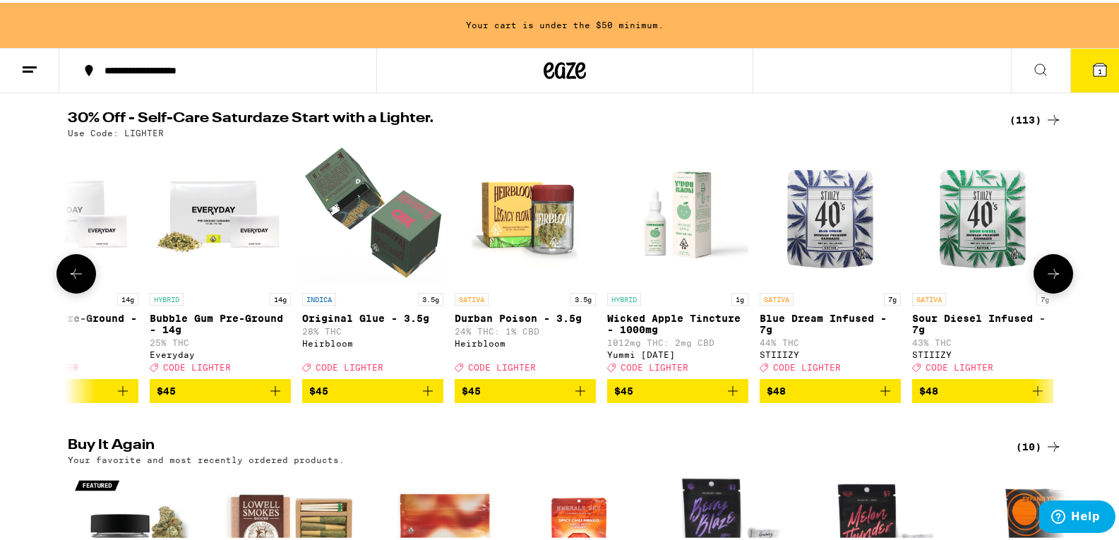
click at [76, 275] on icon at bounding box center [76, 271] width 17 height 17
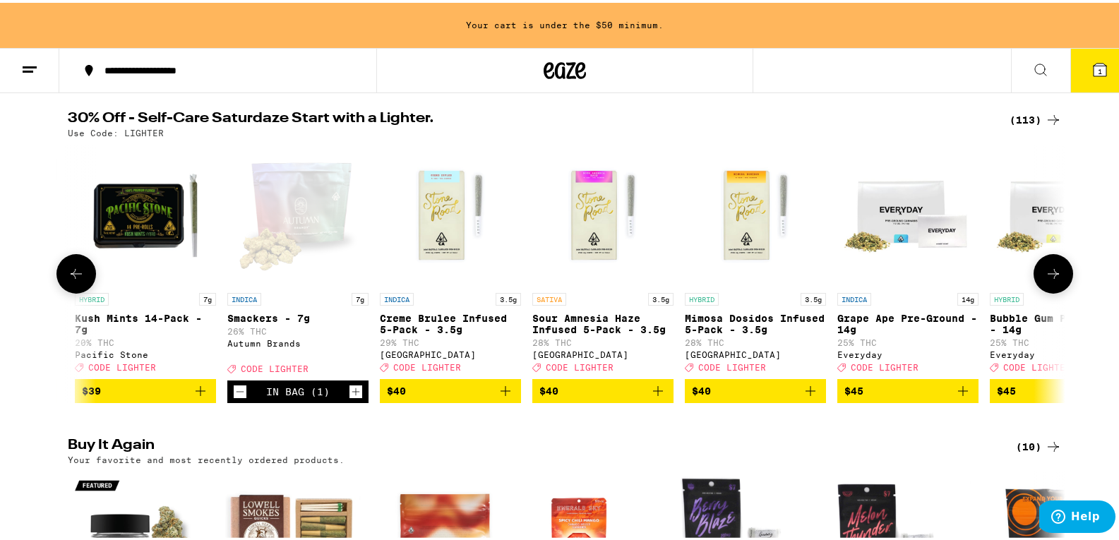
click at [76, 275] on icon at bounding box center [76, 271] width 17 height 17
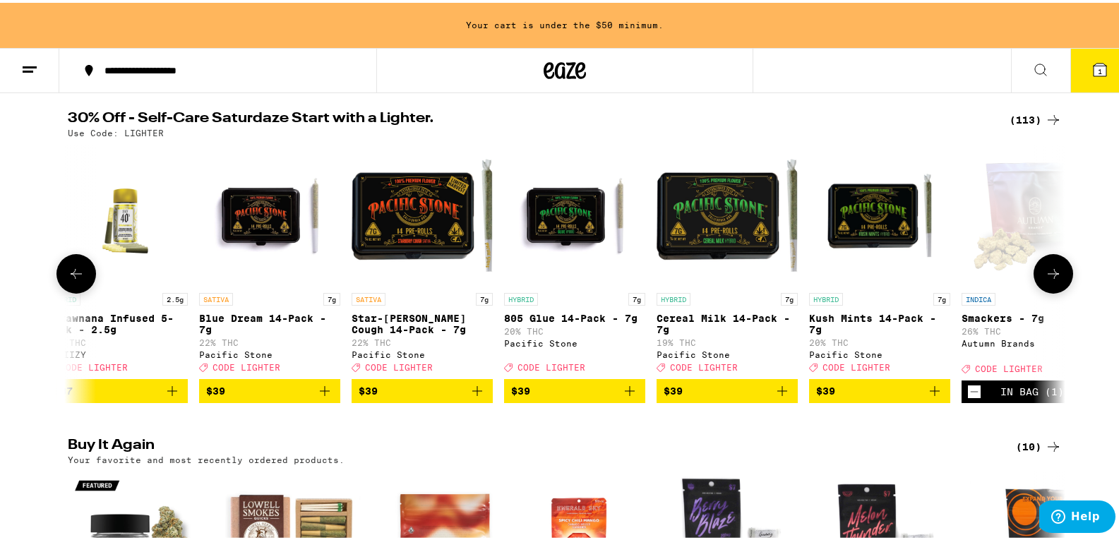
scroll to position [0, 12878]
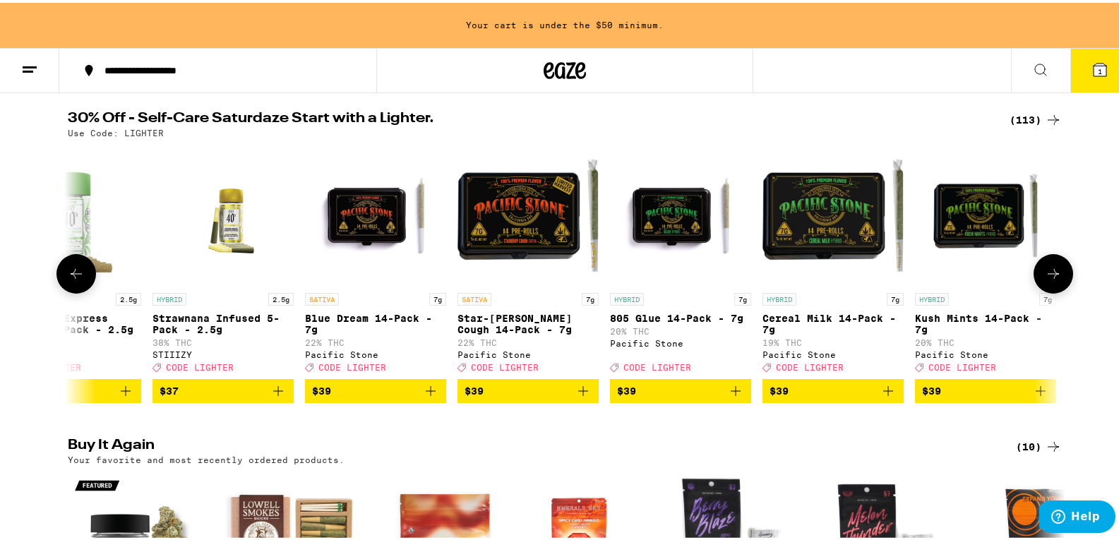
click at [579, 397] on icon "Add to bag" at bounding box center [583, 388] width 17 height 17
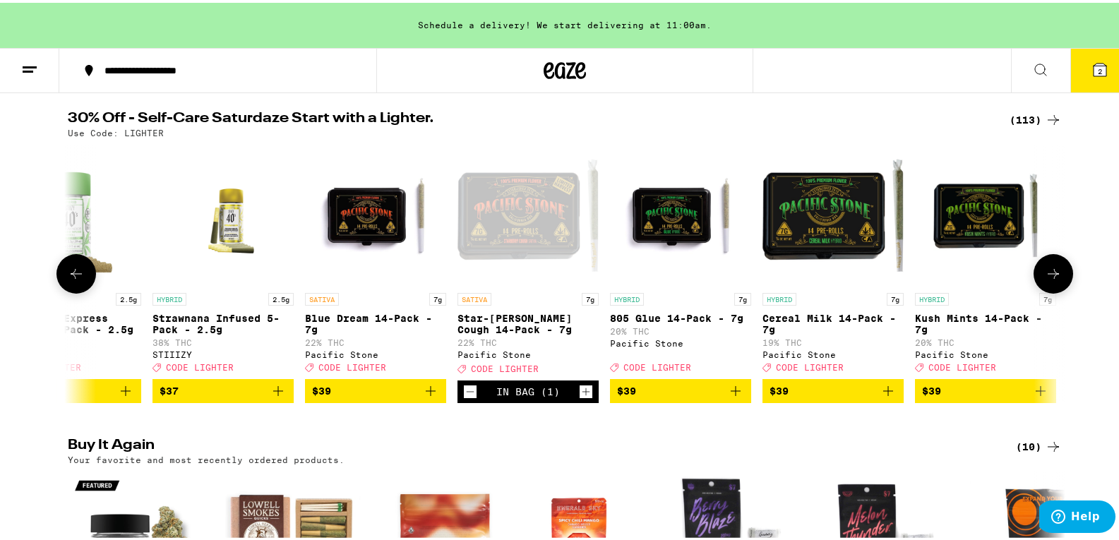
click at [75, 270] on icon at bounding box center [76, 271] width 17 height 17
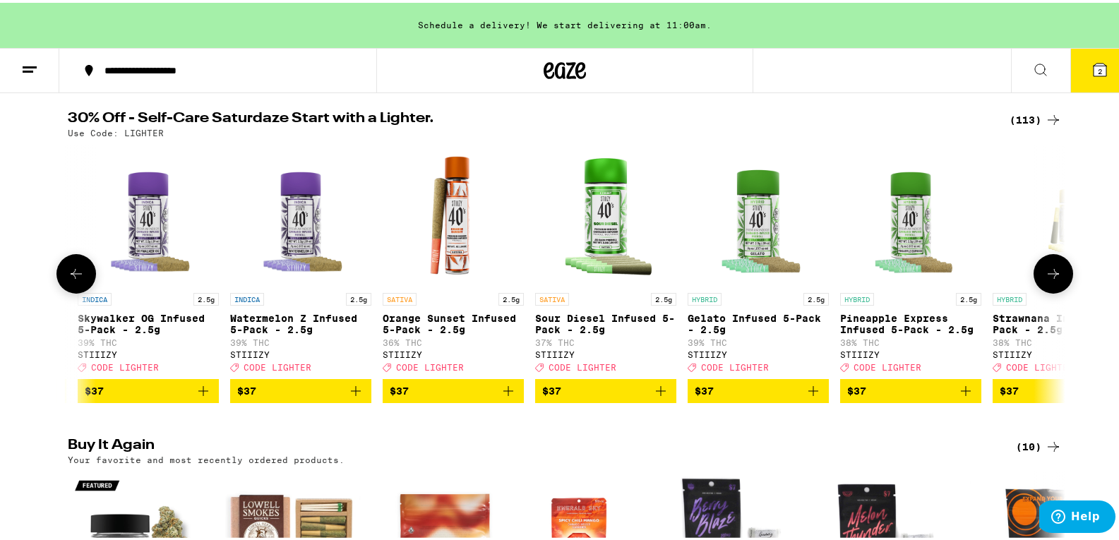
click at [75, 270] on icon at bounding box center [76, 271] width 17 height 17
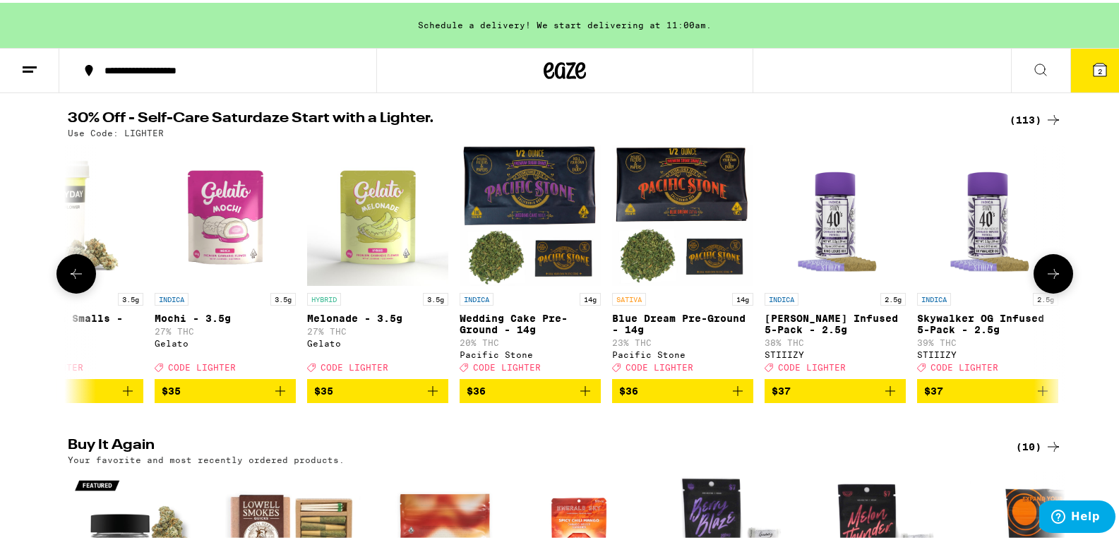
scroll to position [0, 11198]
click at [64, 287] on button at bounding box center [76, 271] width 40 height 40
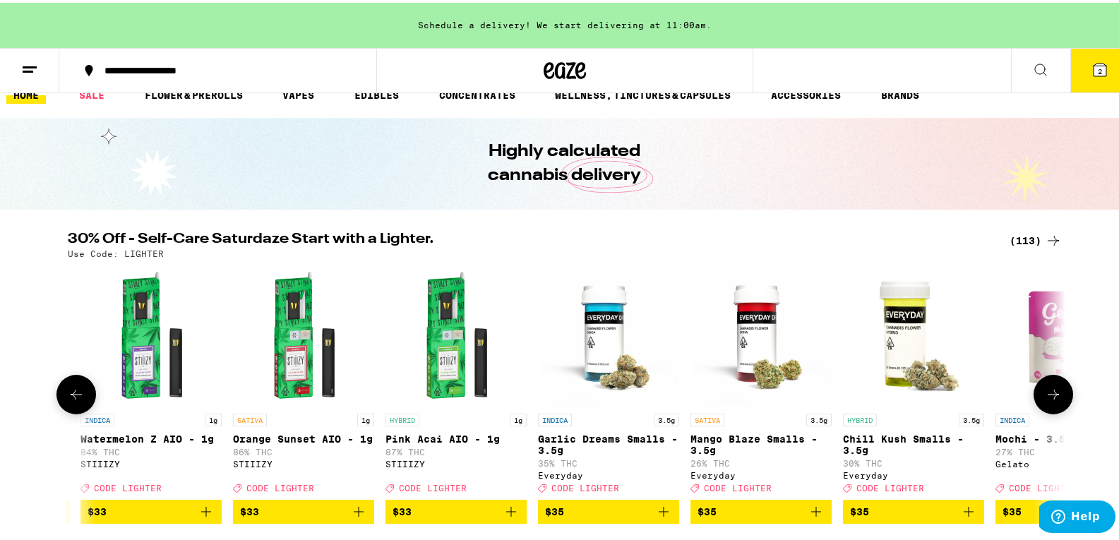
scroll to position [0, 0]
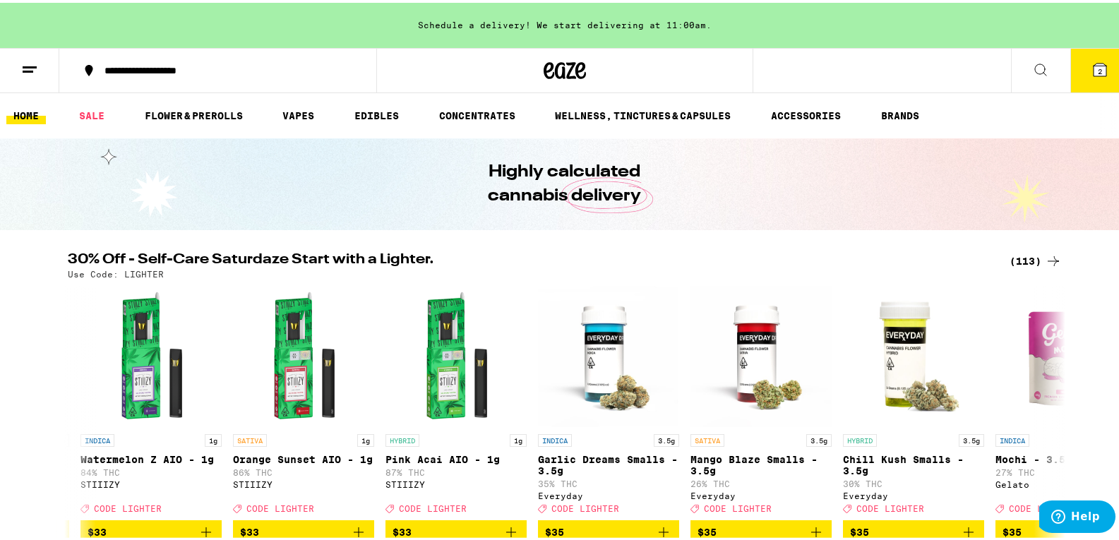
click at [191, 100] on ul "HOME SALE FLOWER & PREROLLS VAPES EDIBLES CONCENTRATES WELLNESS, TINCTURES & CA…" at bounding box center [565, 112] width 1130 height 45
click at [185, 112] on link "FLOWER & PREROLLS" at bounding box center [194, 112] width 112 height 17
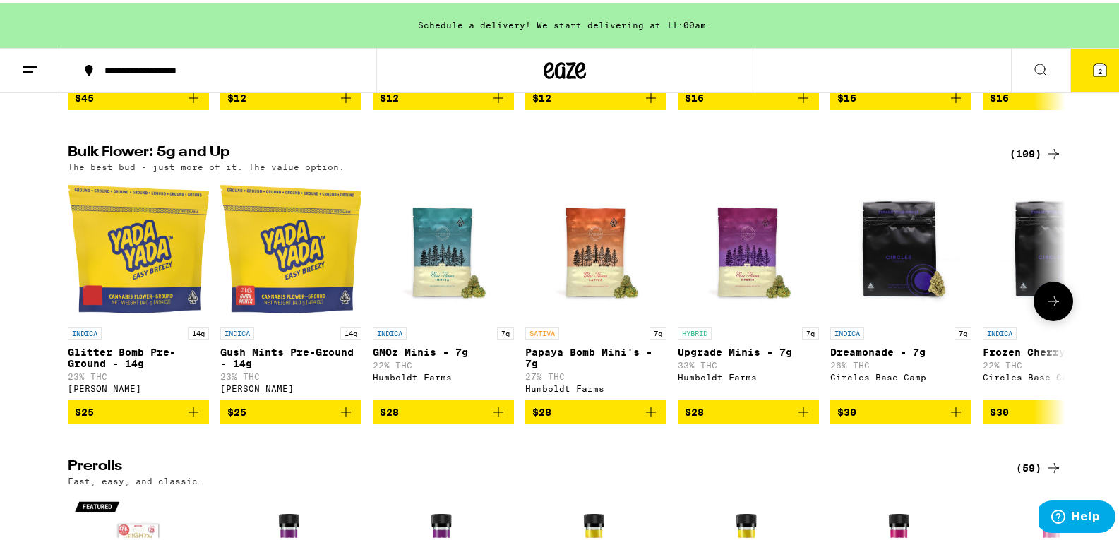
scroll to position [424, 0]
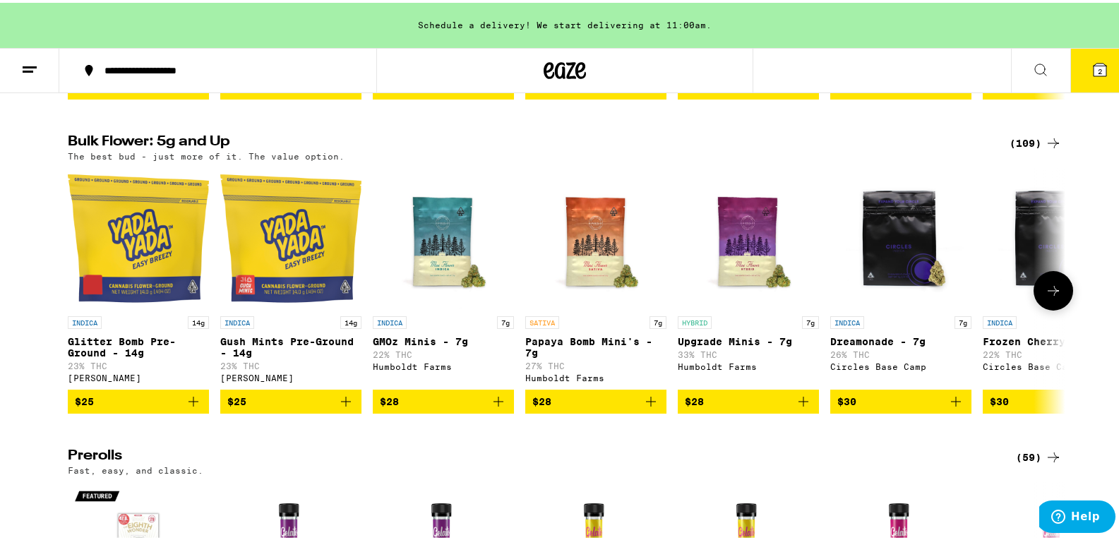
click at [1051, 297] on icon at bounding box center [1053, 288] width 17 height 17
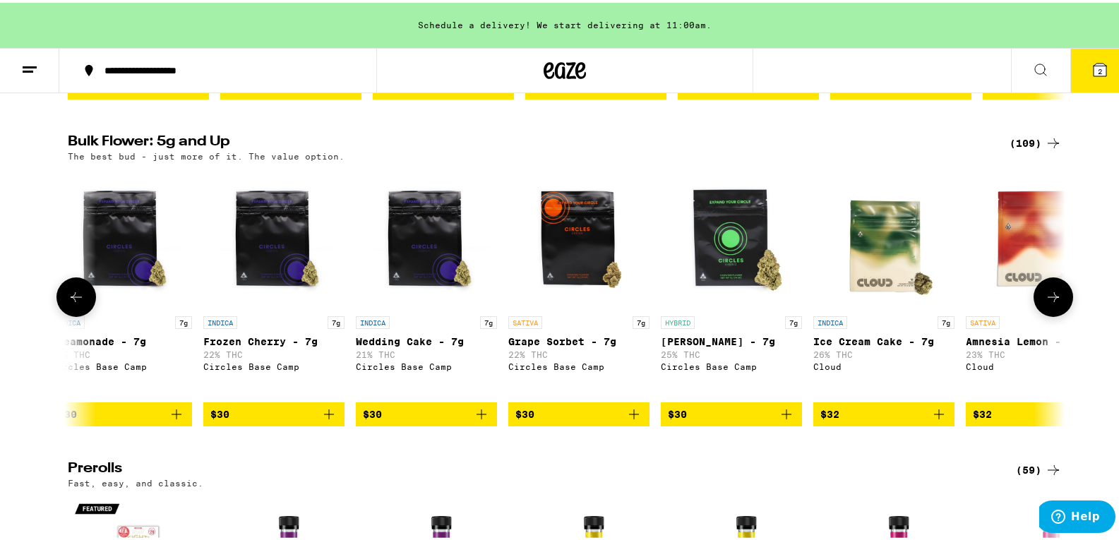
scroll to position [0, 840]
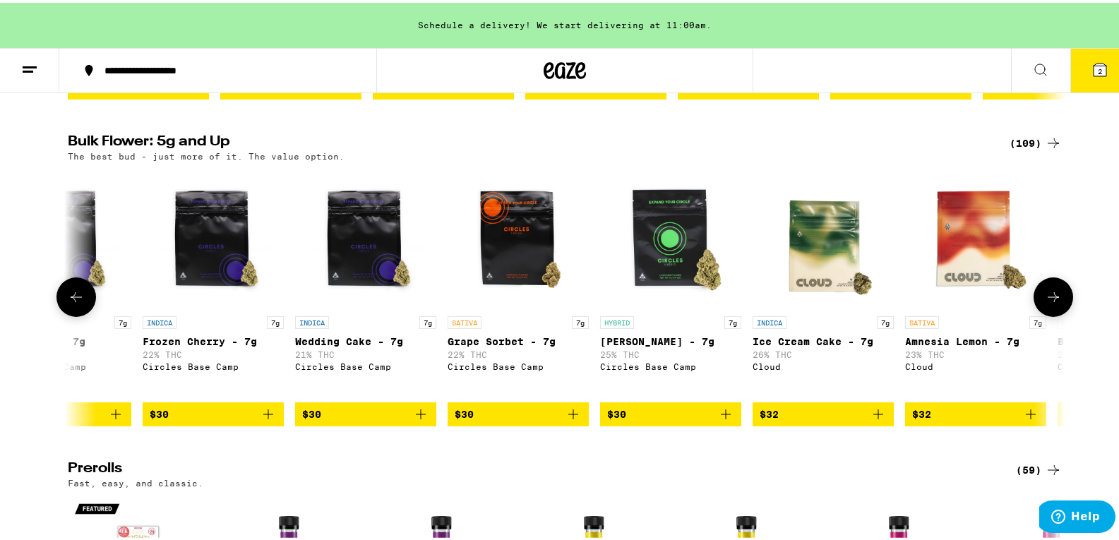
click at [1050, 299] on button at bounding box center [1054, 295] width 40 height 40
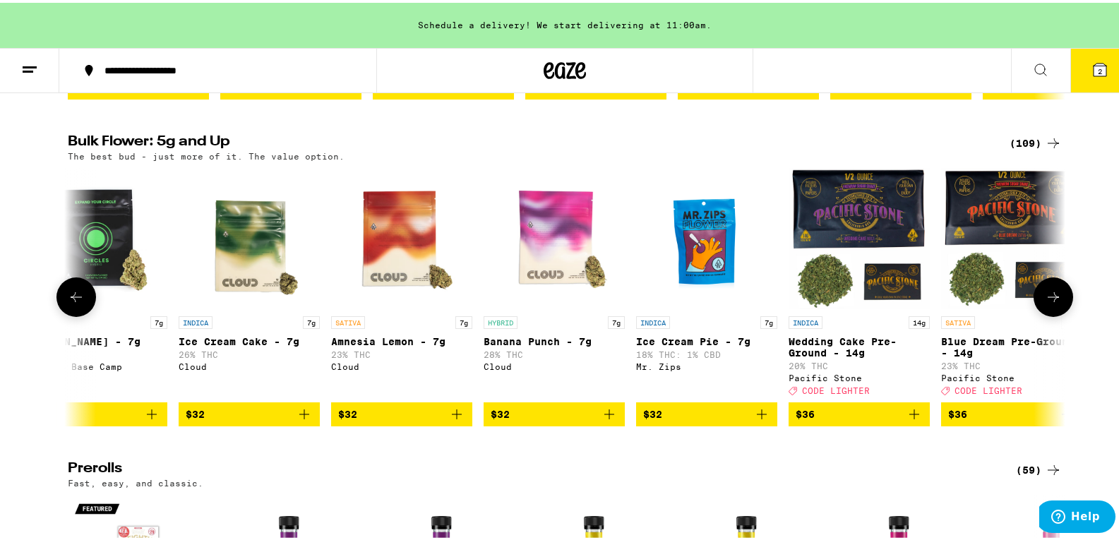
scroll to position [0, 1680]
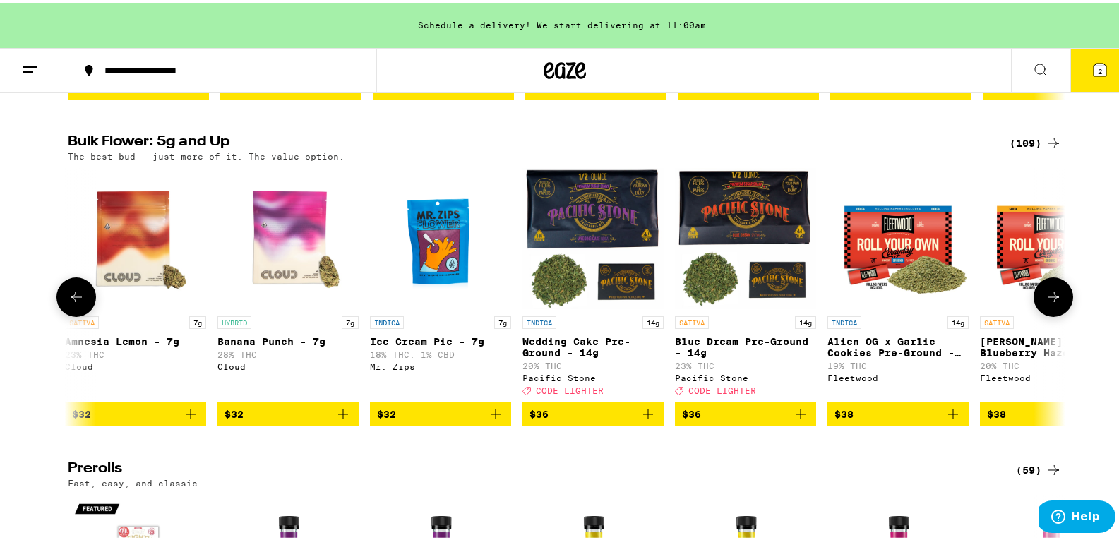
click at [68, 303] on icon at bounding box center [76, 294] width 17 height 17
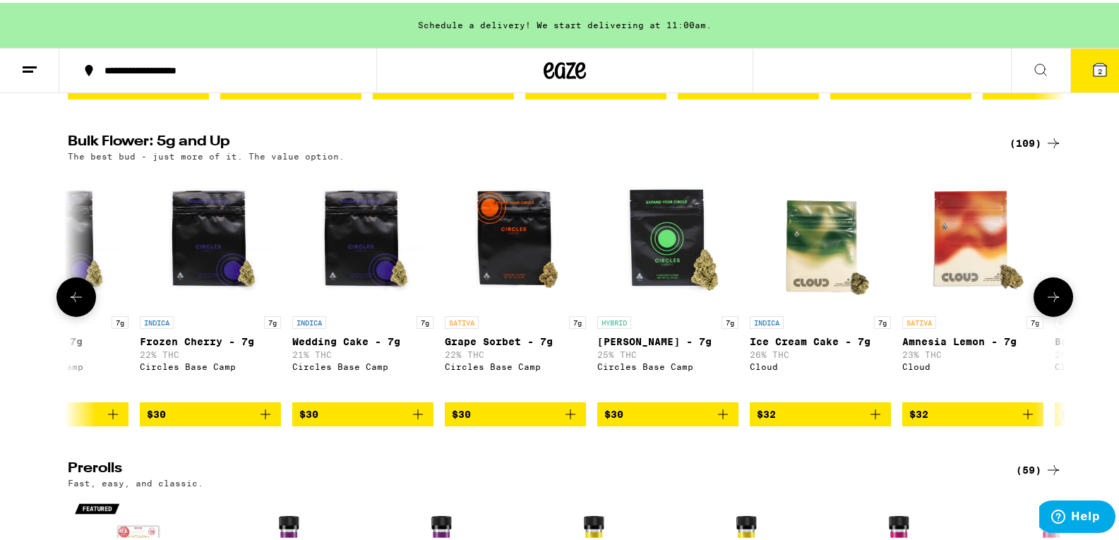
scroll to position [0, 840]
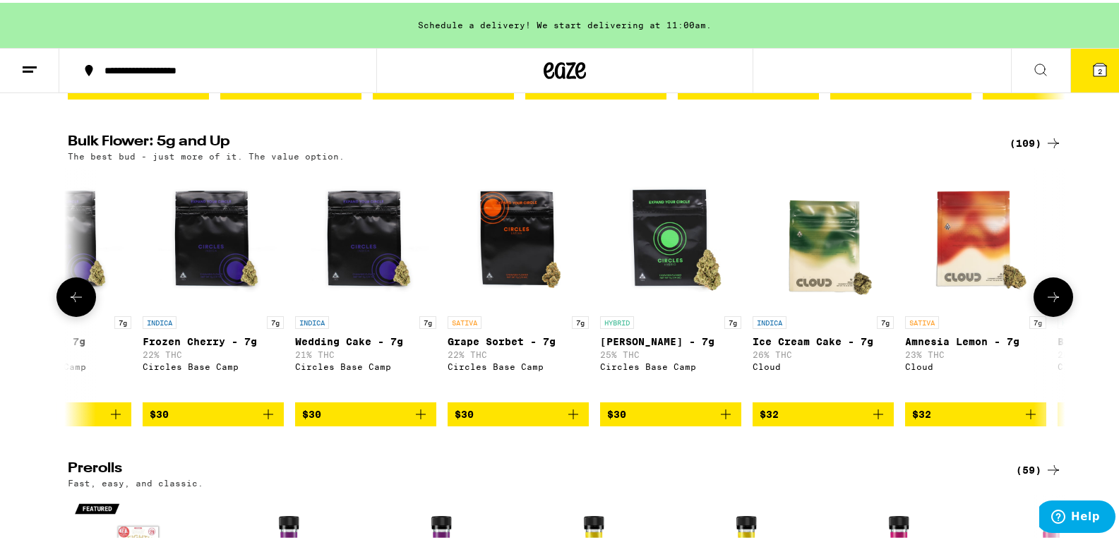
click at [1049, 299] on icon at bounding box center [1053, 294] width 11 height 10
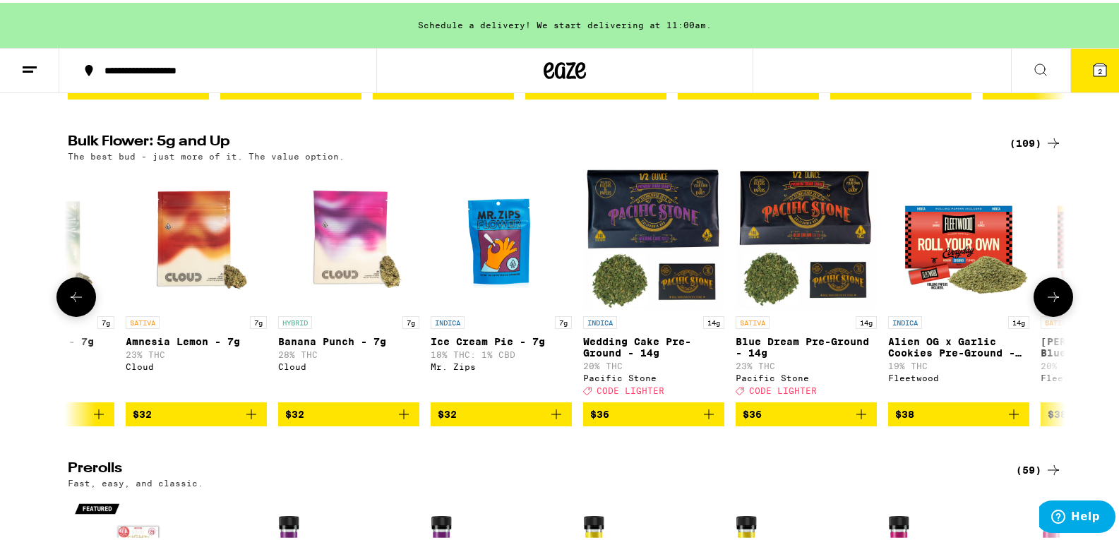
scroll to position [0, 1680]
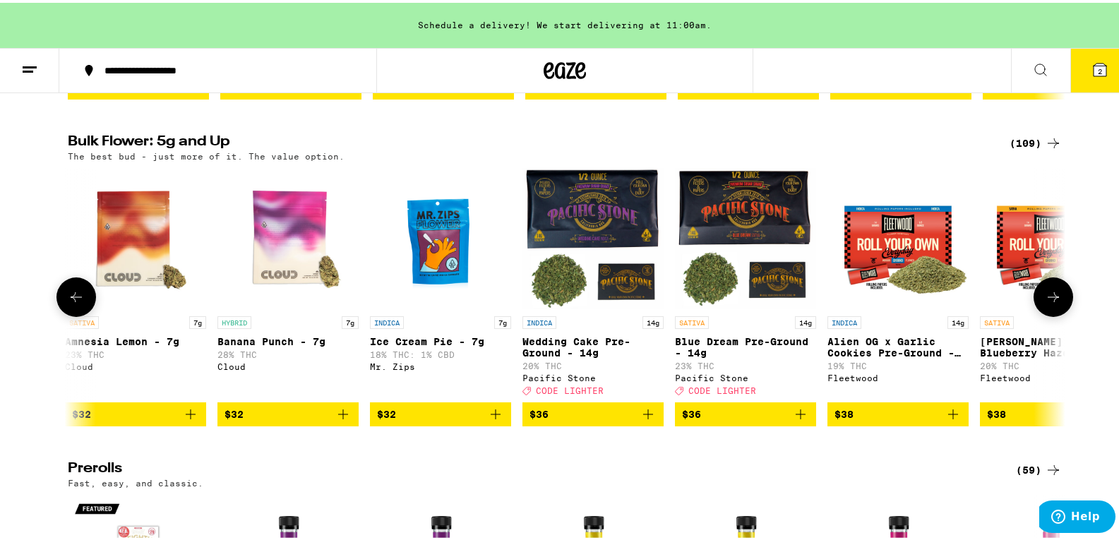
click at [1045, 303] on icon at bounding box center [1053, 294] width 17 height 17
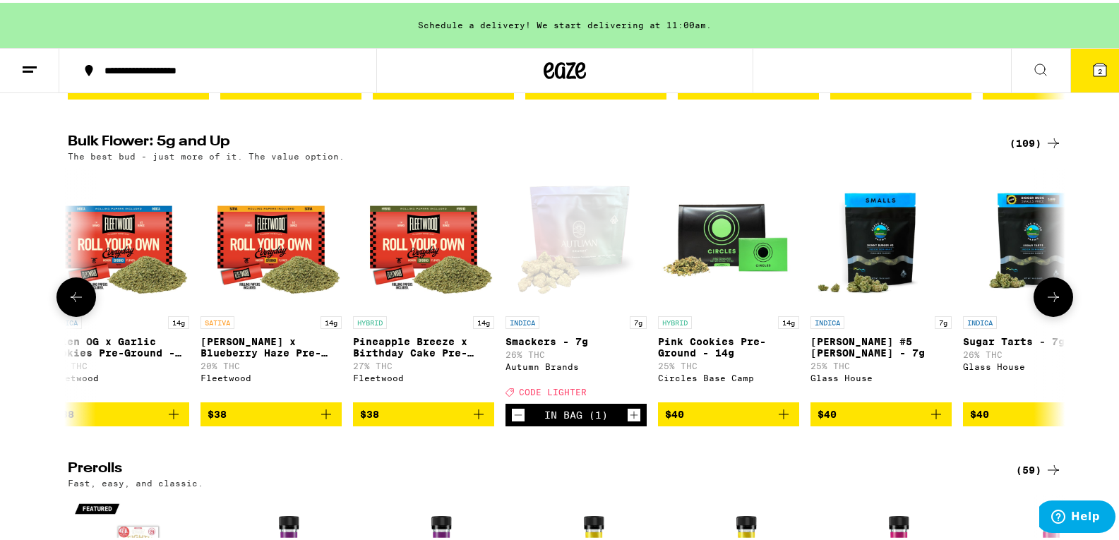
scroll to position [0, 2521]
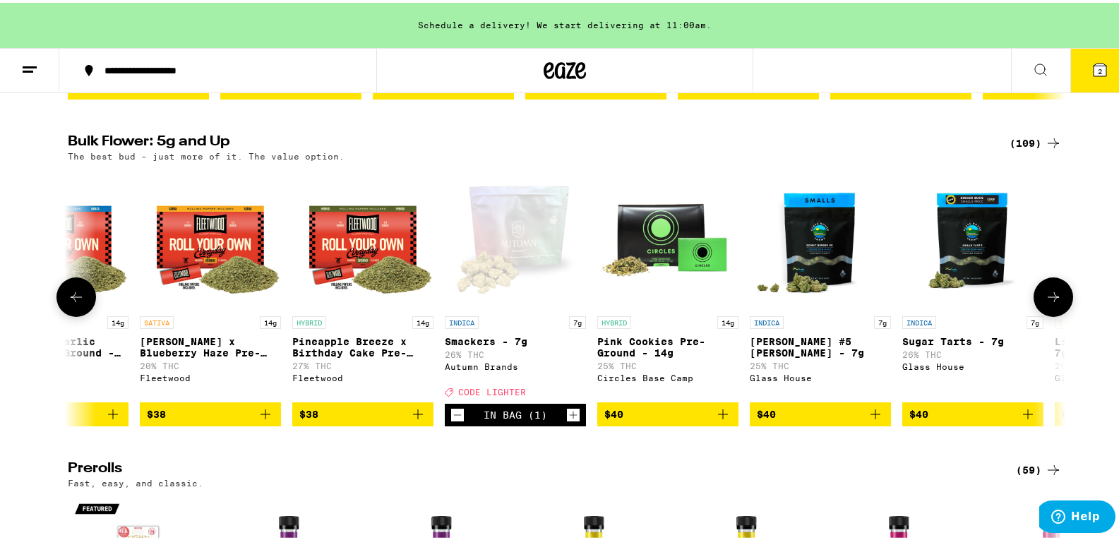
click at [1045, 303] on icon at bounding box center [1053, 294] width 17 height 17
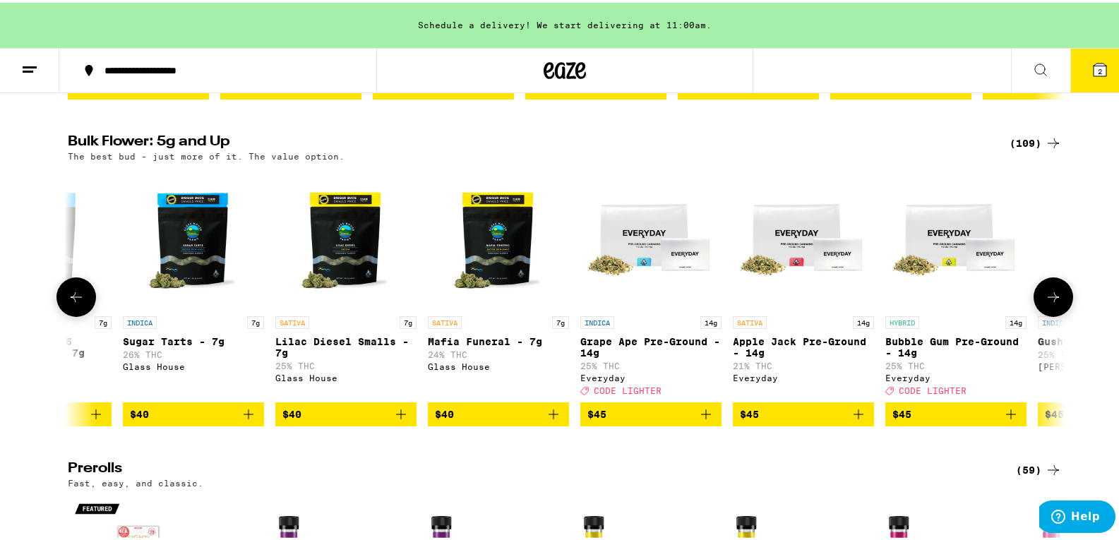
scroll to position [0, 3361]
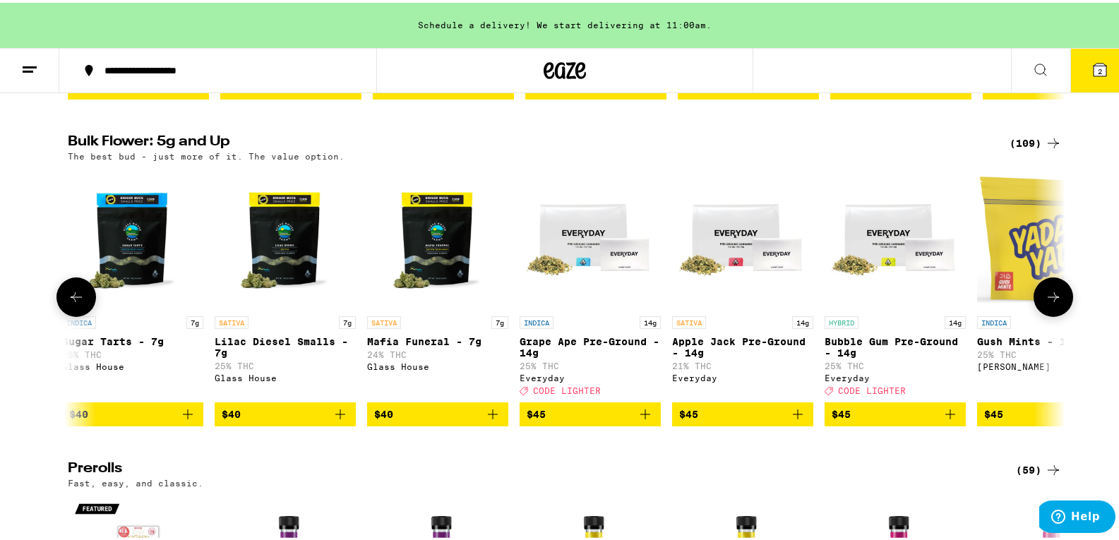
click at [1045, 303] on icon at bounding box center [1053, 294] width 17 height 17
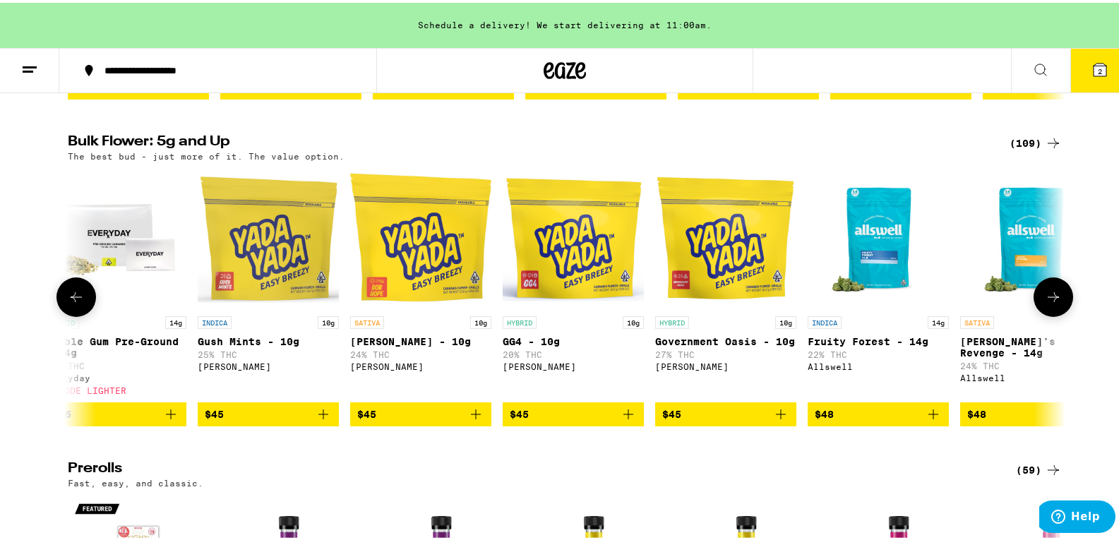
scroll to position [0, 4201]
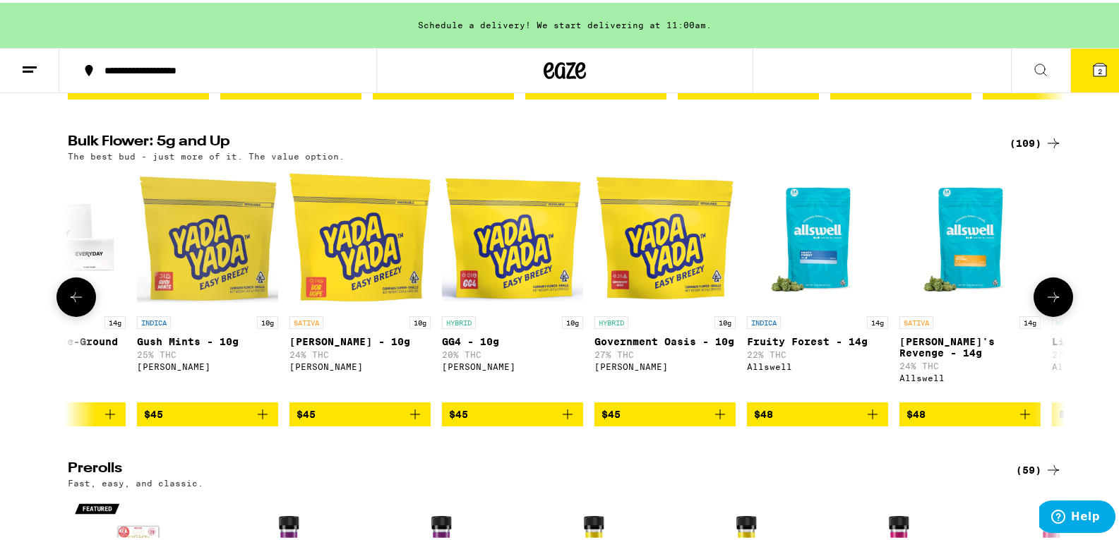
click at [717, 420] on icon "Add to bag" at bounding box center [720, 411] width 17 height 17
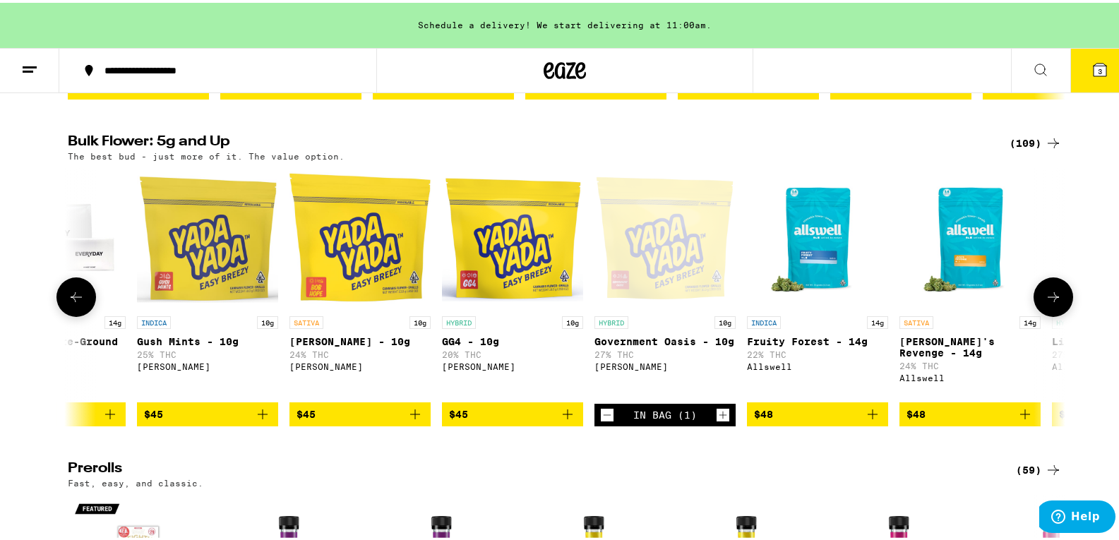
click at [1049, 301] on button at bounding box center [1054, 295] width 40 height 40
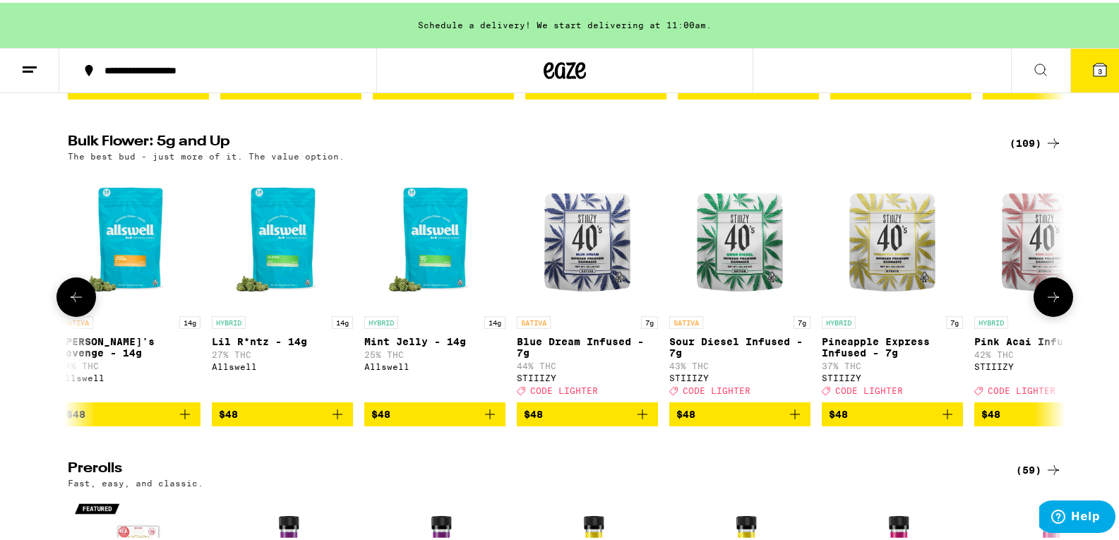
click at [1049, 301] on button at bounding box center [1054, 295] width 40 height 40
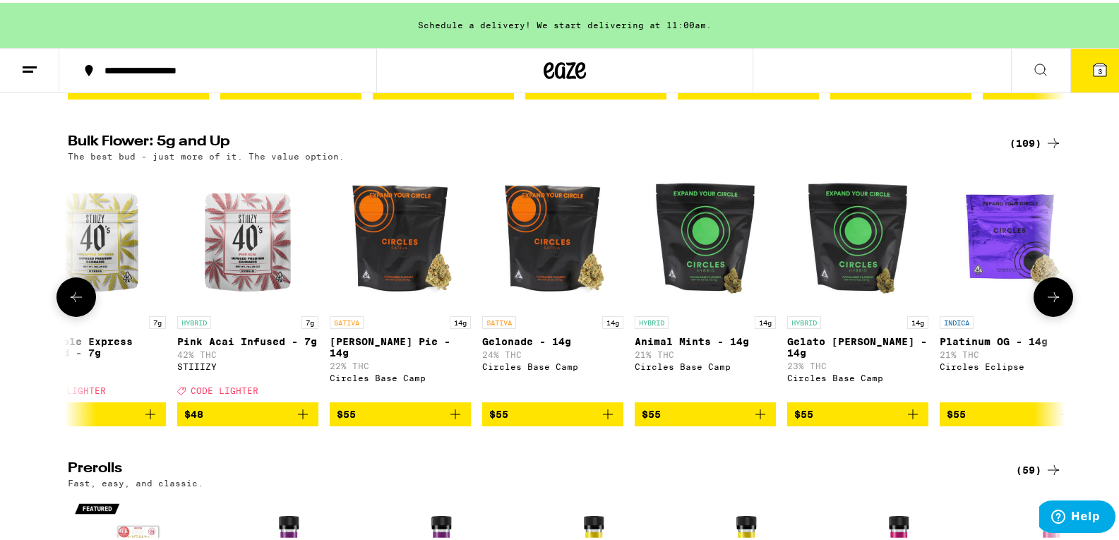
scroll to position [0, 5881]
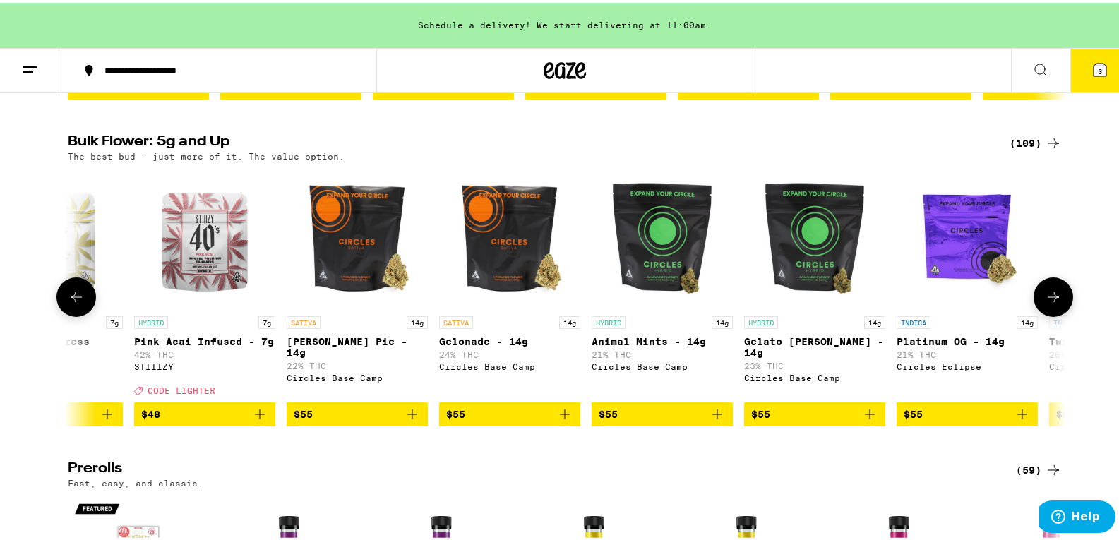
click at [1049, 301] on button at bounding box center [1054, 295] width 40 height 40
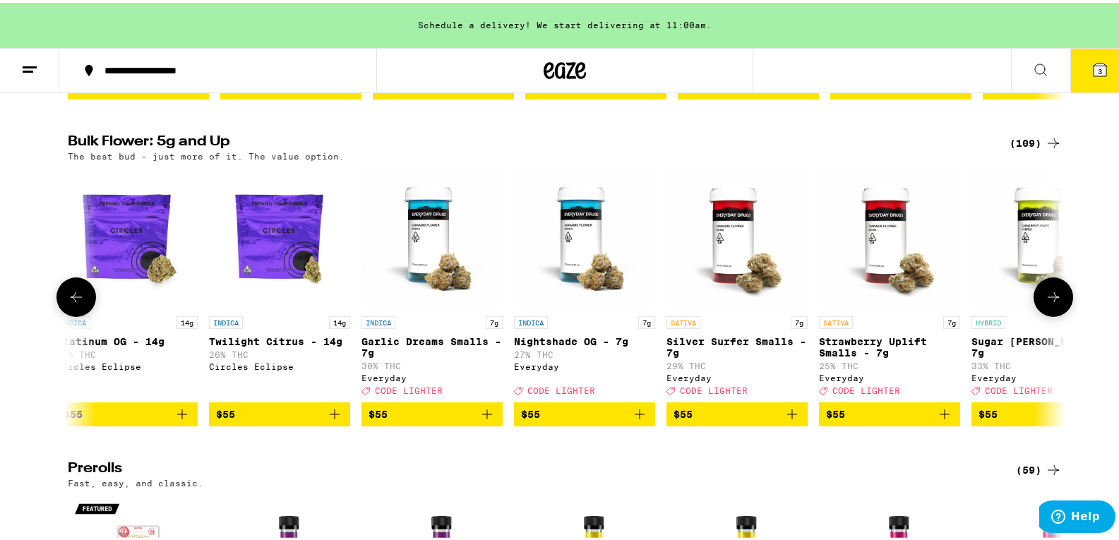
click at [1049, 301] on button at bounding box center [1054, 295] width 40 height 40
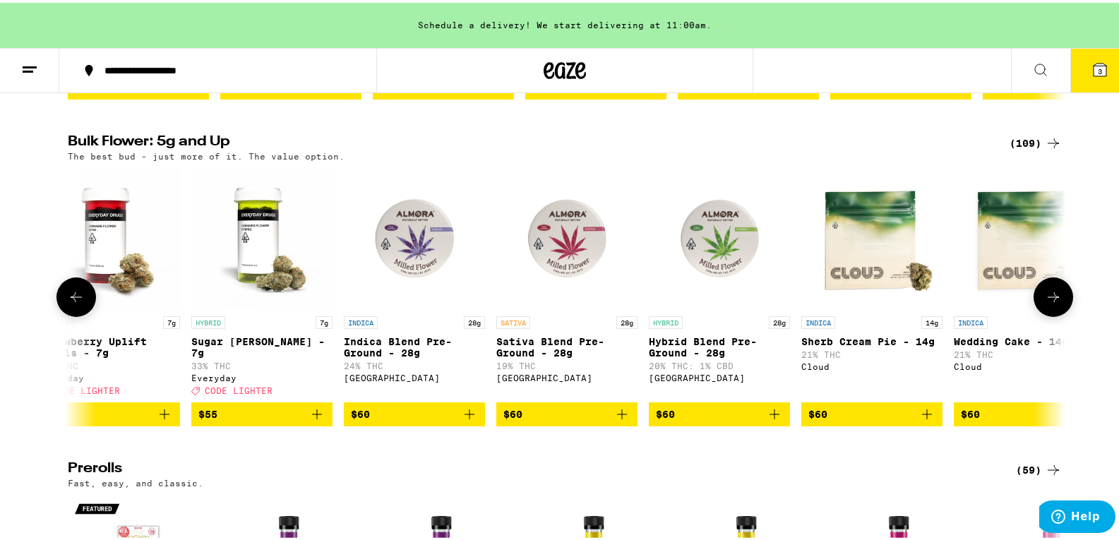
scroll to position [0, 7562]
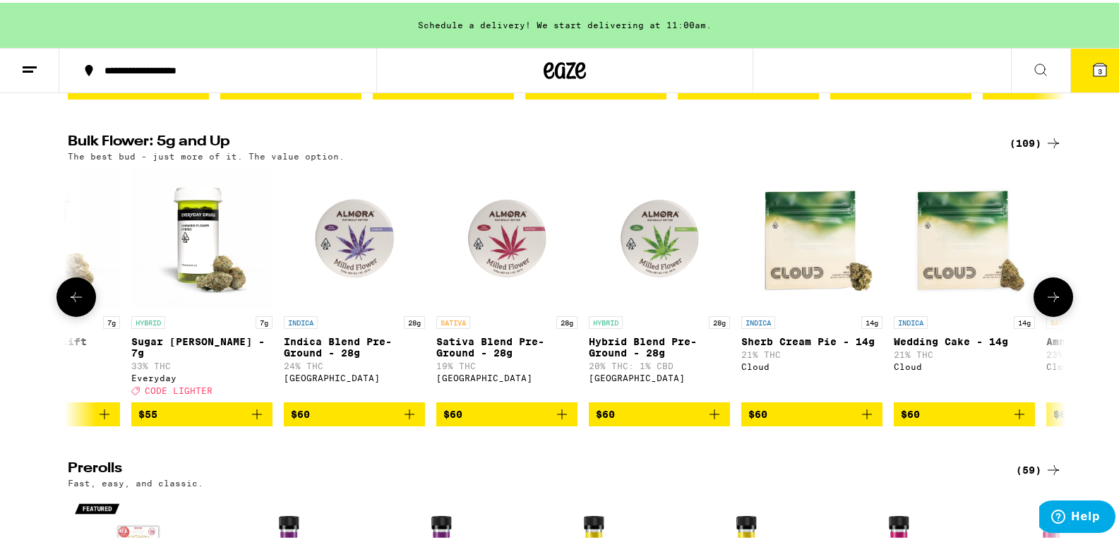
click at [1049, 301] on button at bounding box center [1054, 295] width 40 height 40
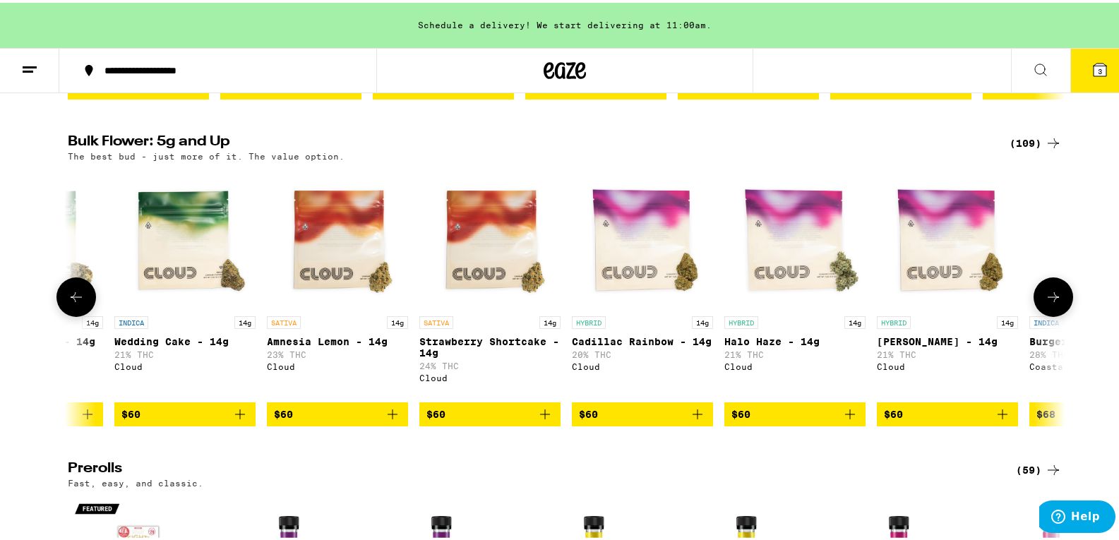
scroll to position [0, 8402]
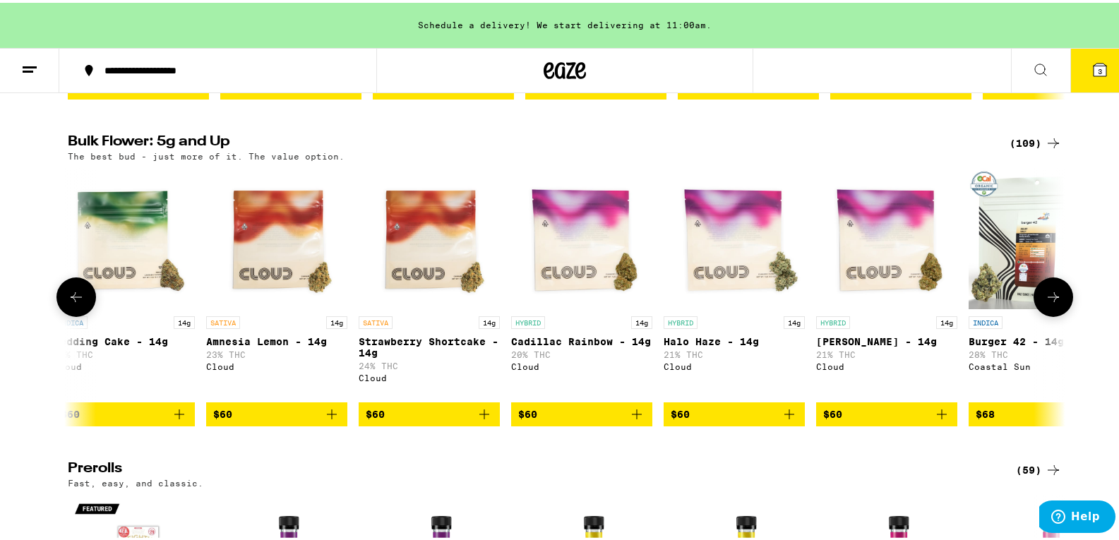
click at [1056, 304] on button at bounding box center [1054, 295] width 40 height 40
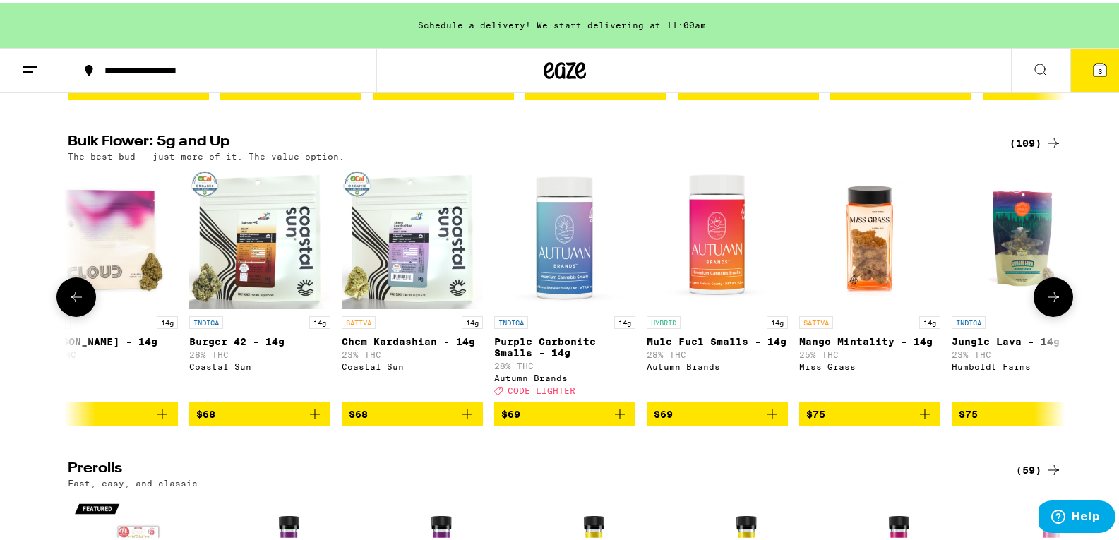
scroll to position [0, 9242]
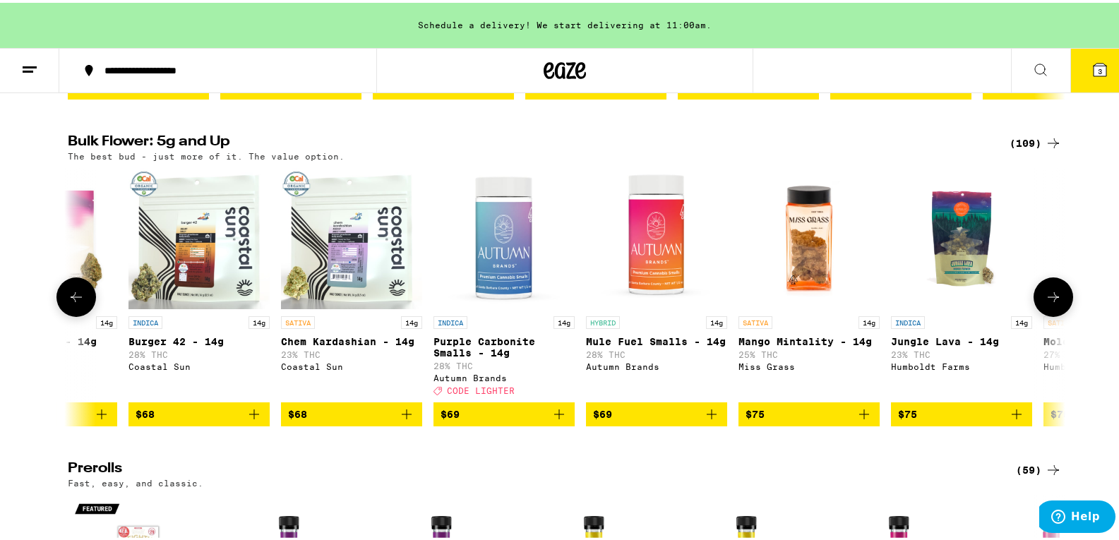
click at [1051, 302] on icon at bounding box center [1053, 294] width 17 height 17
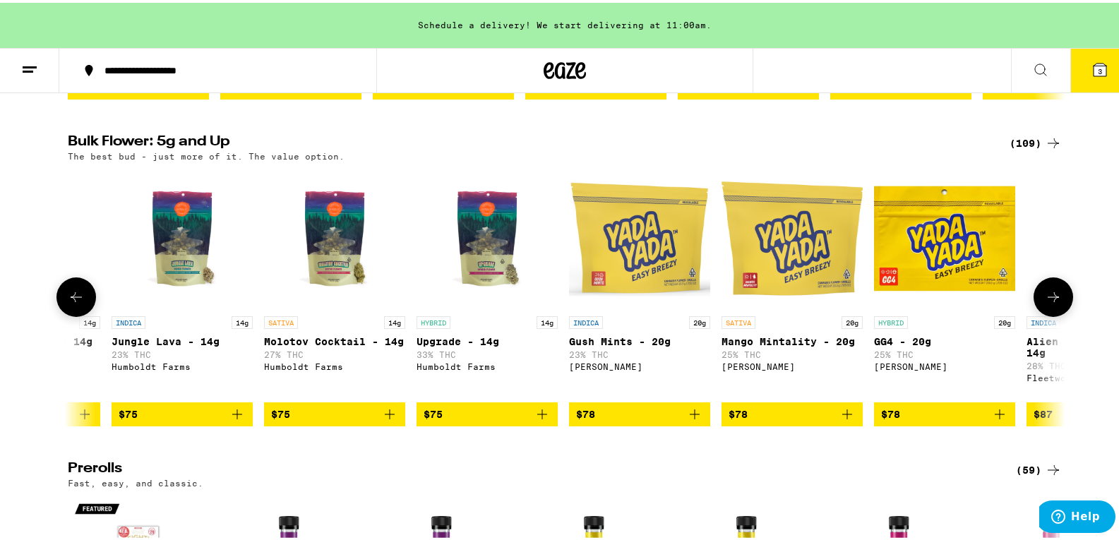
scroll to position [0, 10082]
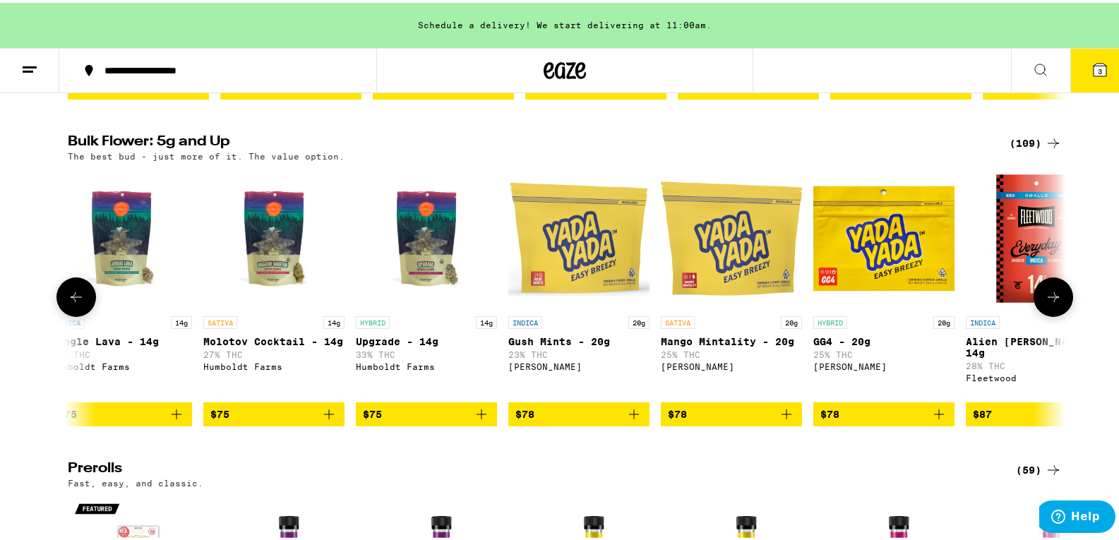
click at [1045, 303] on icon at bounding box center [1053, 294] width 17 height 17
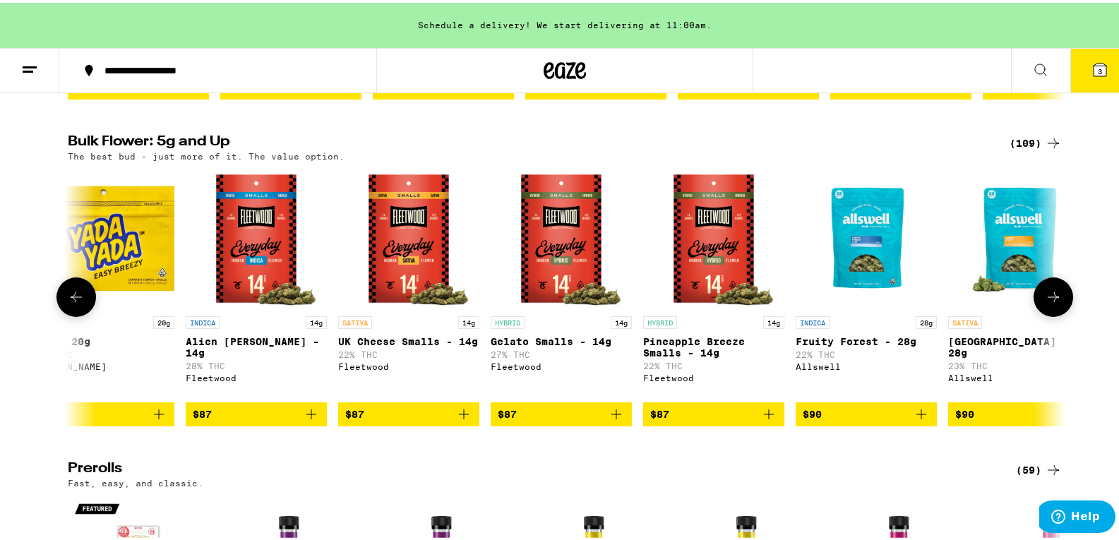
scroll to position [0, 10923]
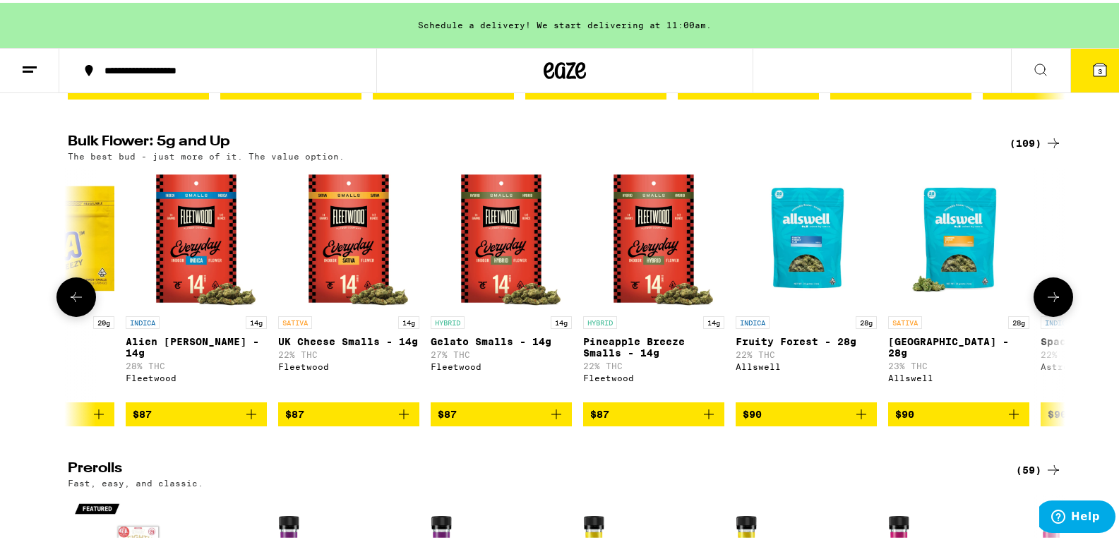
click at [1045, 303] on icon at bounding box center [1053, 294] width 17 height 17
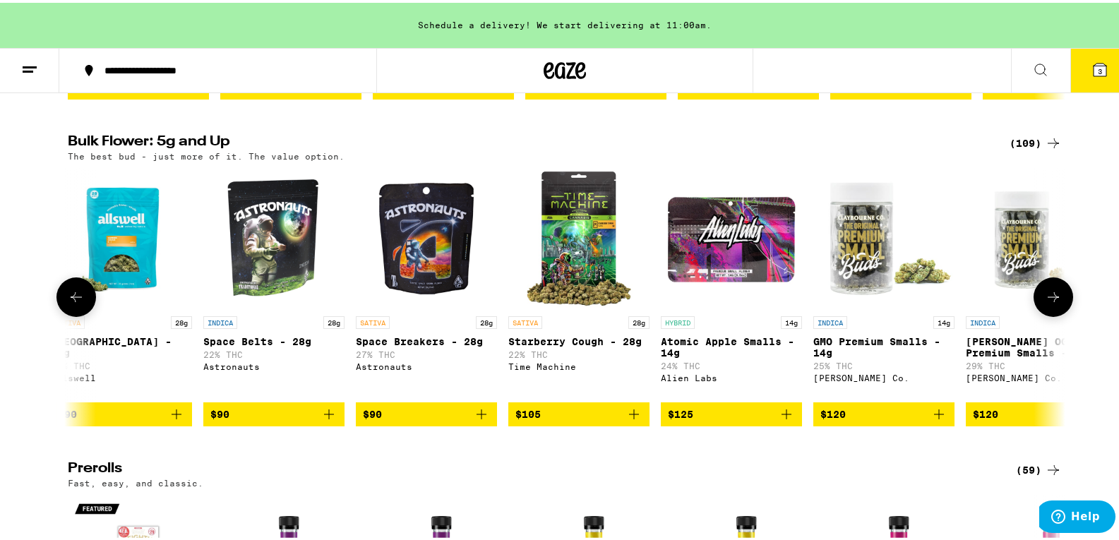
scroll to position [0, 11763]
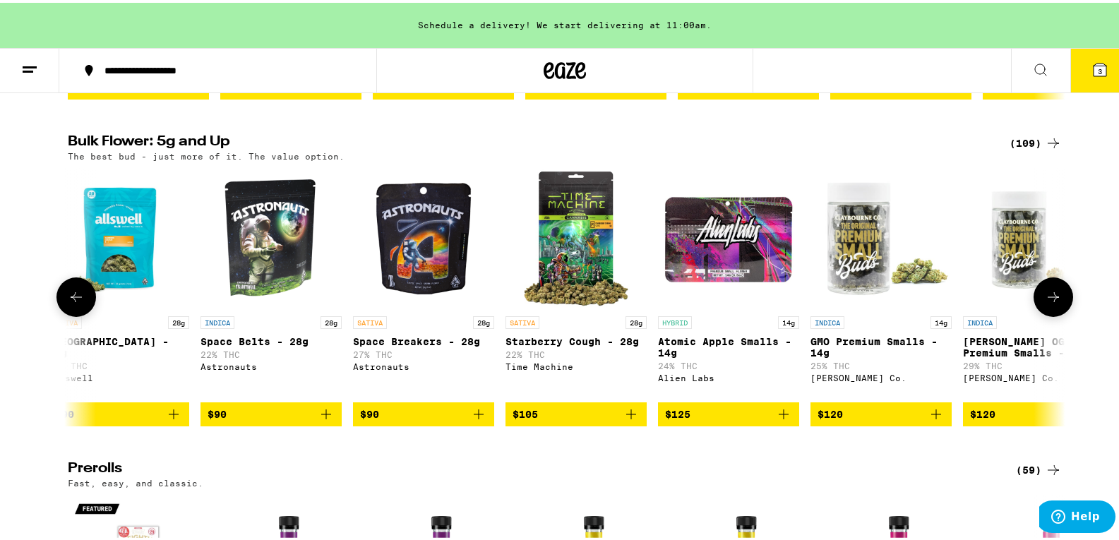
click at [1048, 302] on icon at bounding box center [1053, 294] width 17 height 17
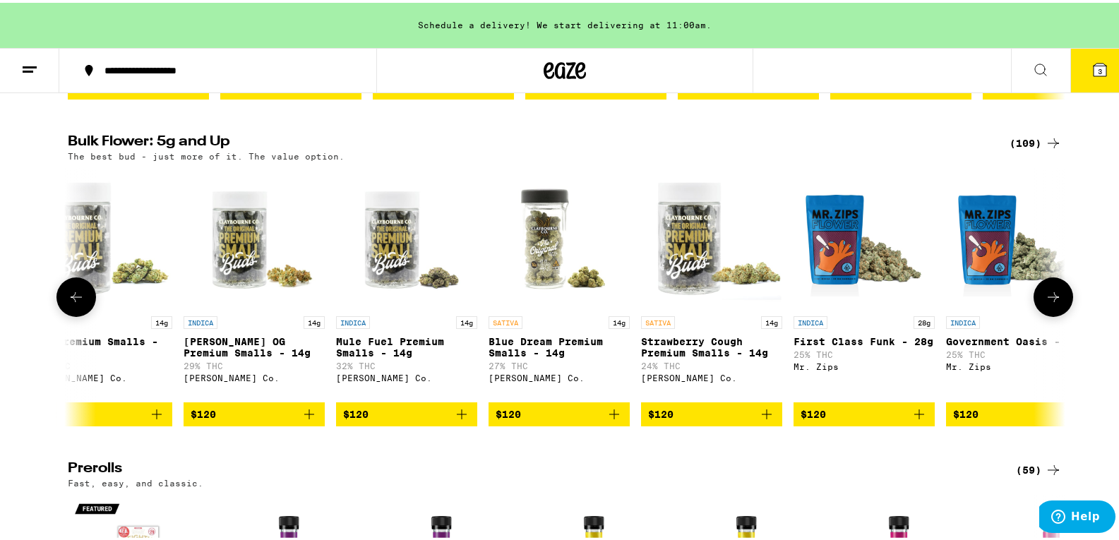
scroll to position [0, 12603]
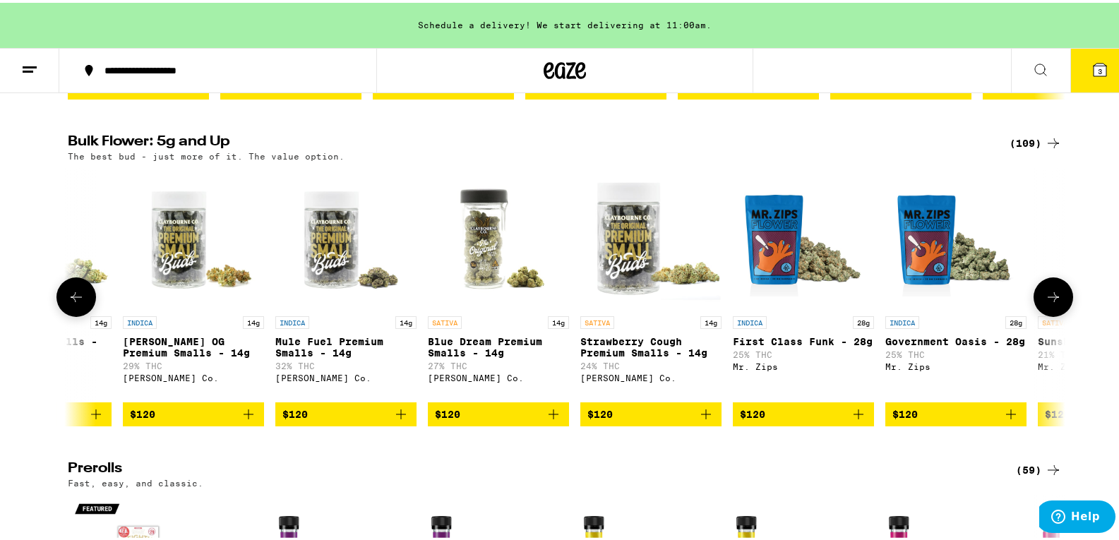
click at [1047, 303] on icon at bounding box center [1053, 294] width 17 height 17
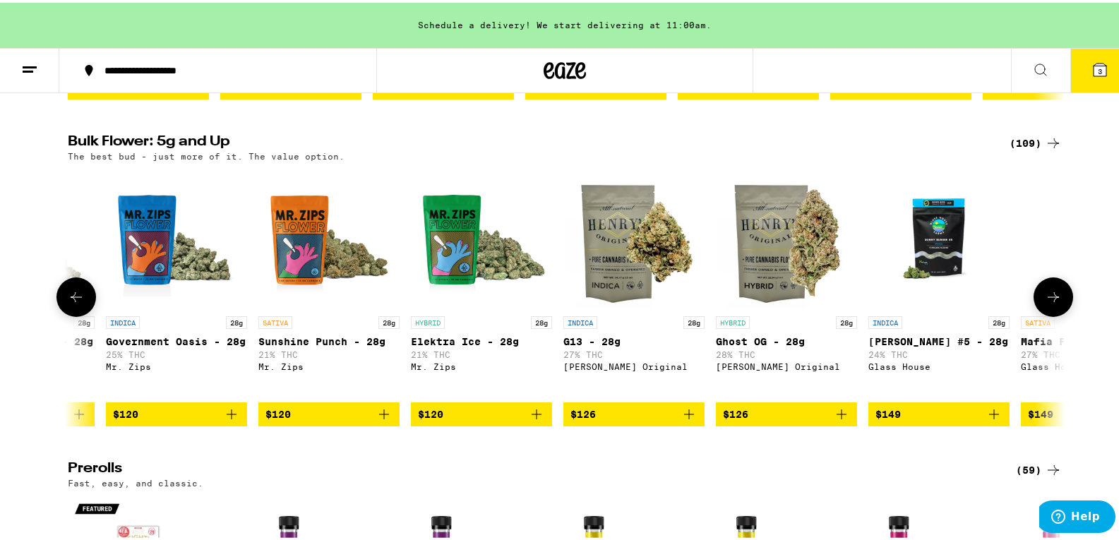
scroll to position [0, 13443]
